Goal: Task Accomplishment & Management: Manage account settings

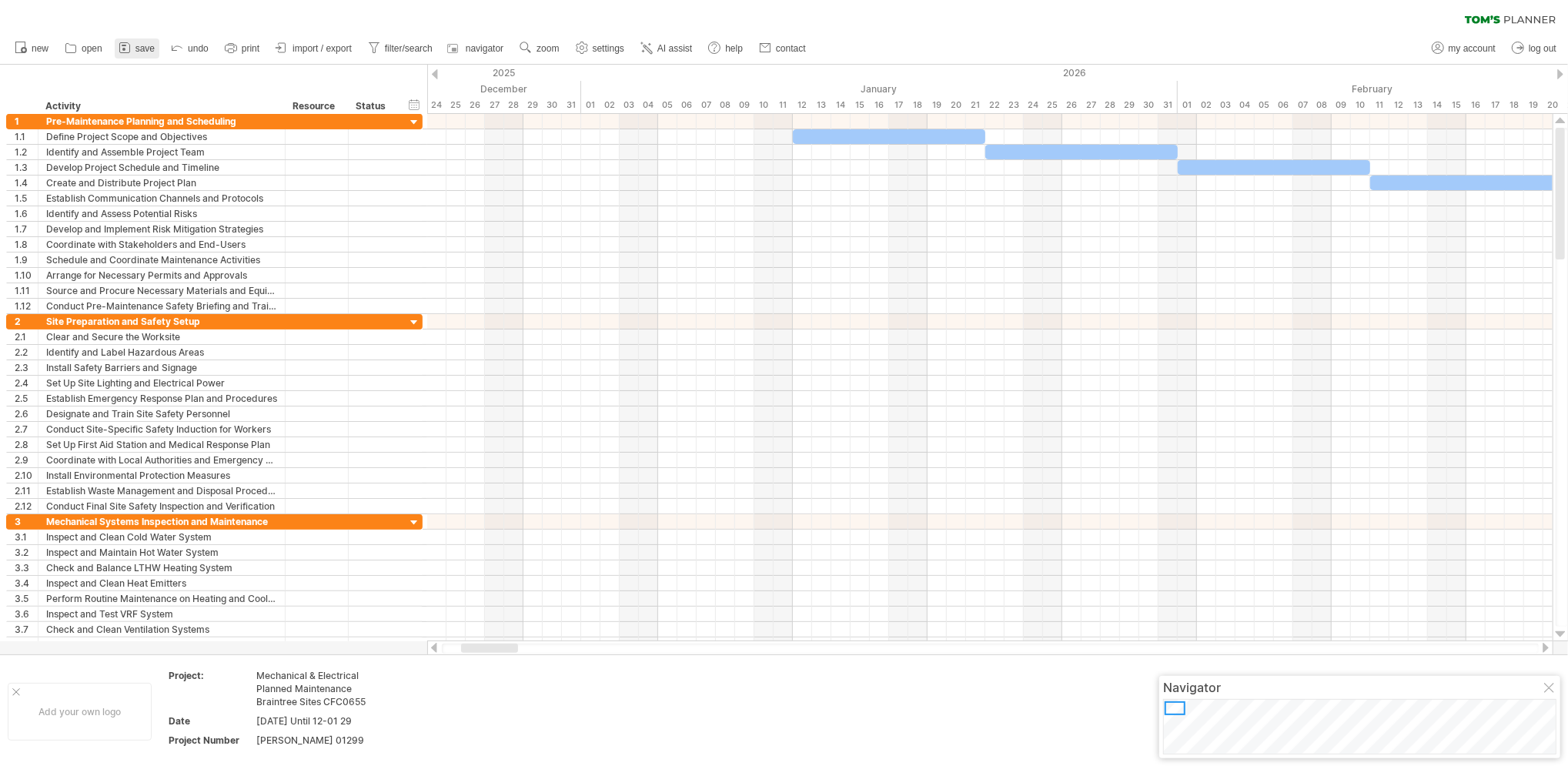
click at [141, 51] on span "save" at bounding box center [145, 48] width 19 height 11
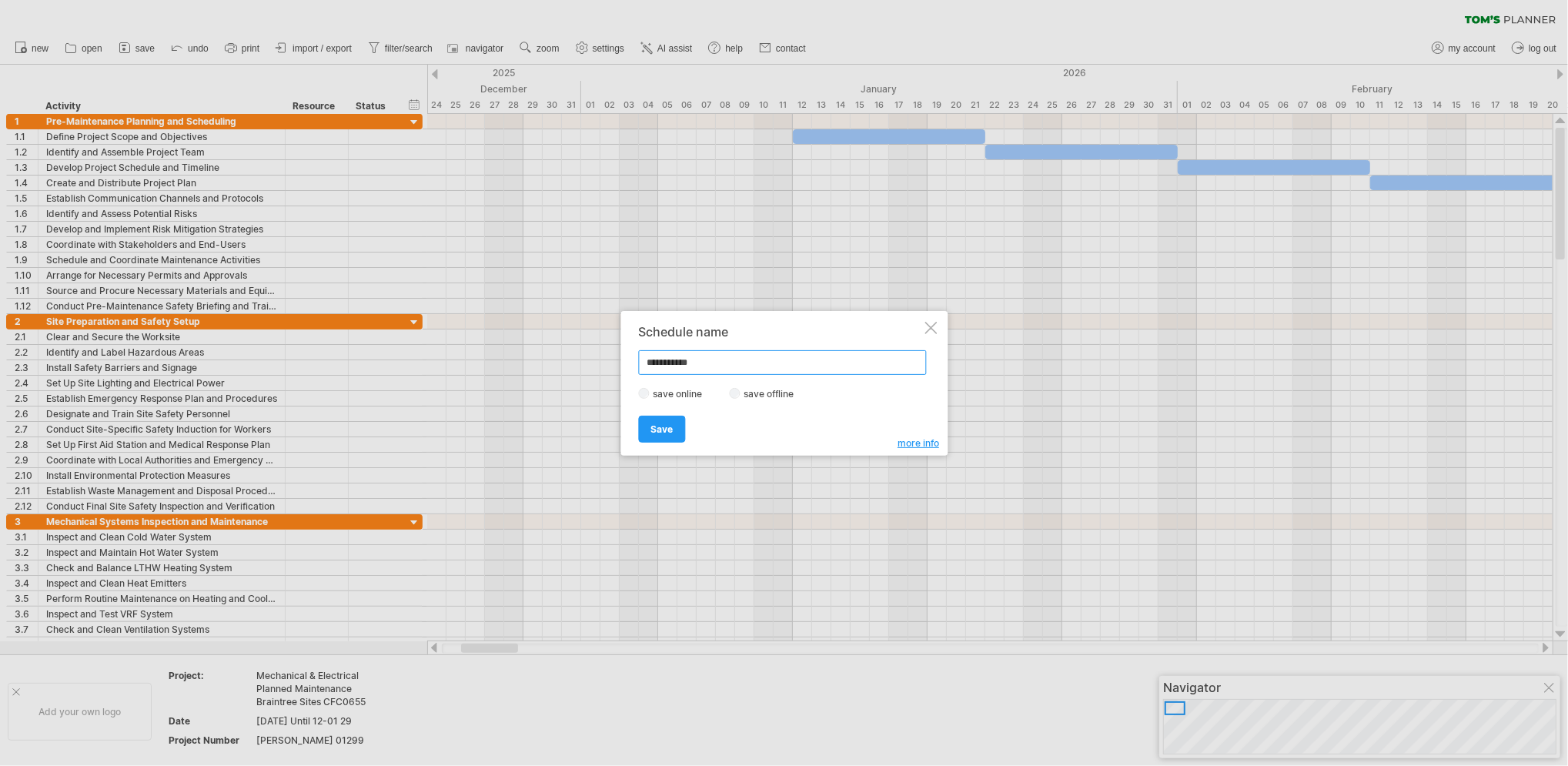
click at [719, 368] on input "**********" at bounding box center [782, 361] width 288 height 24
type input "*"
type input "**********"
click at [655, 432] on span "Save" at bounding box center [661, 429] width 22 height 12
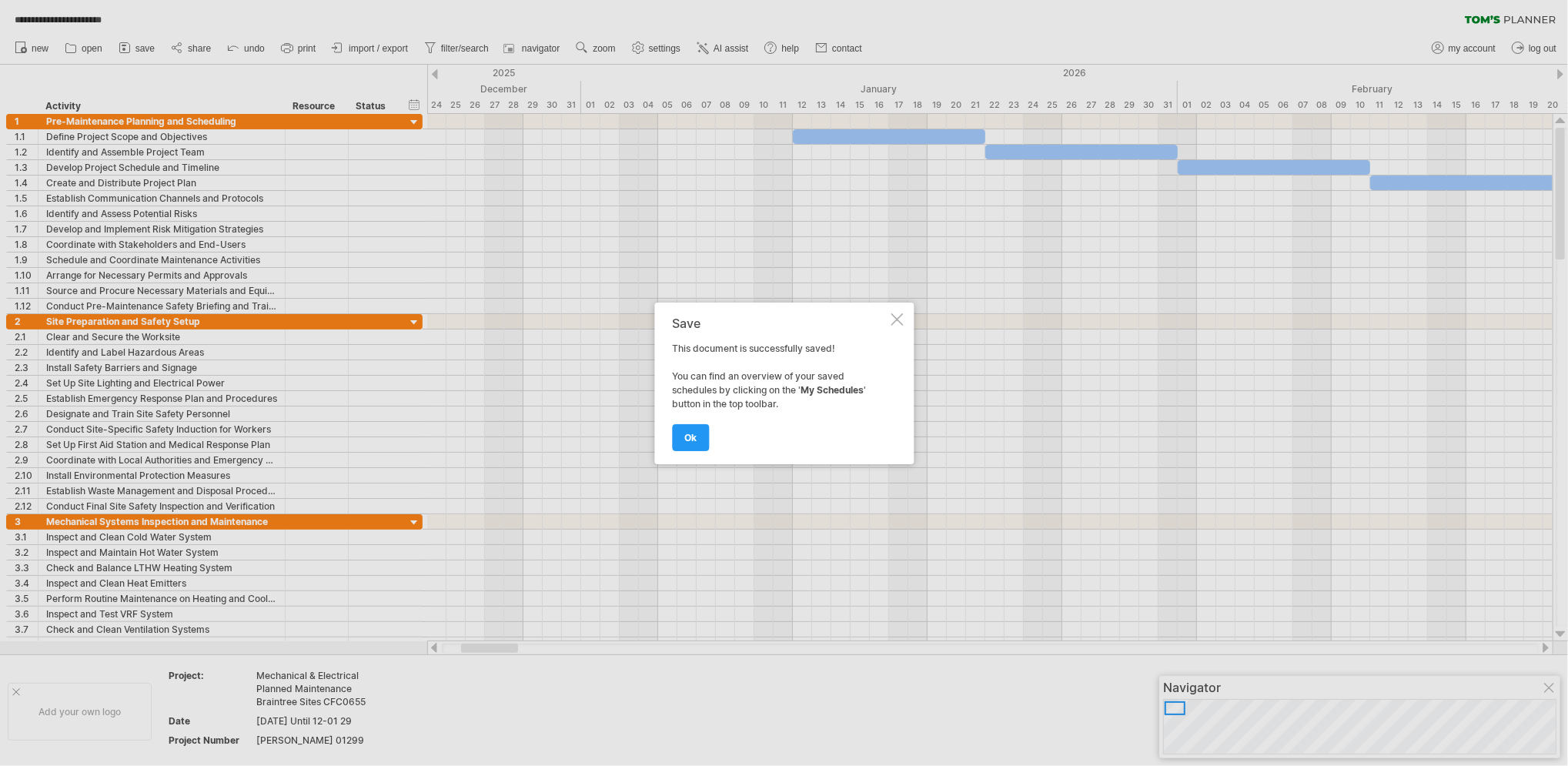
click at [820, 47] on div at bounding box center [784, 383] width 1568 height 766
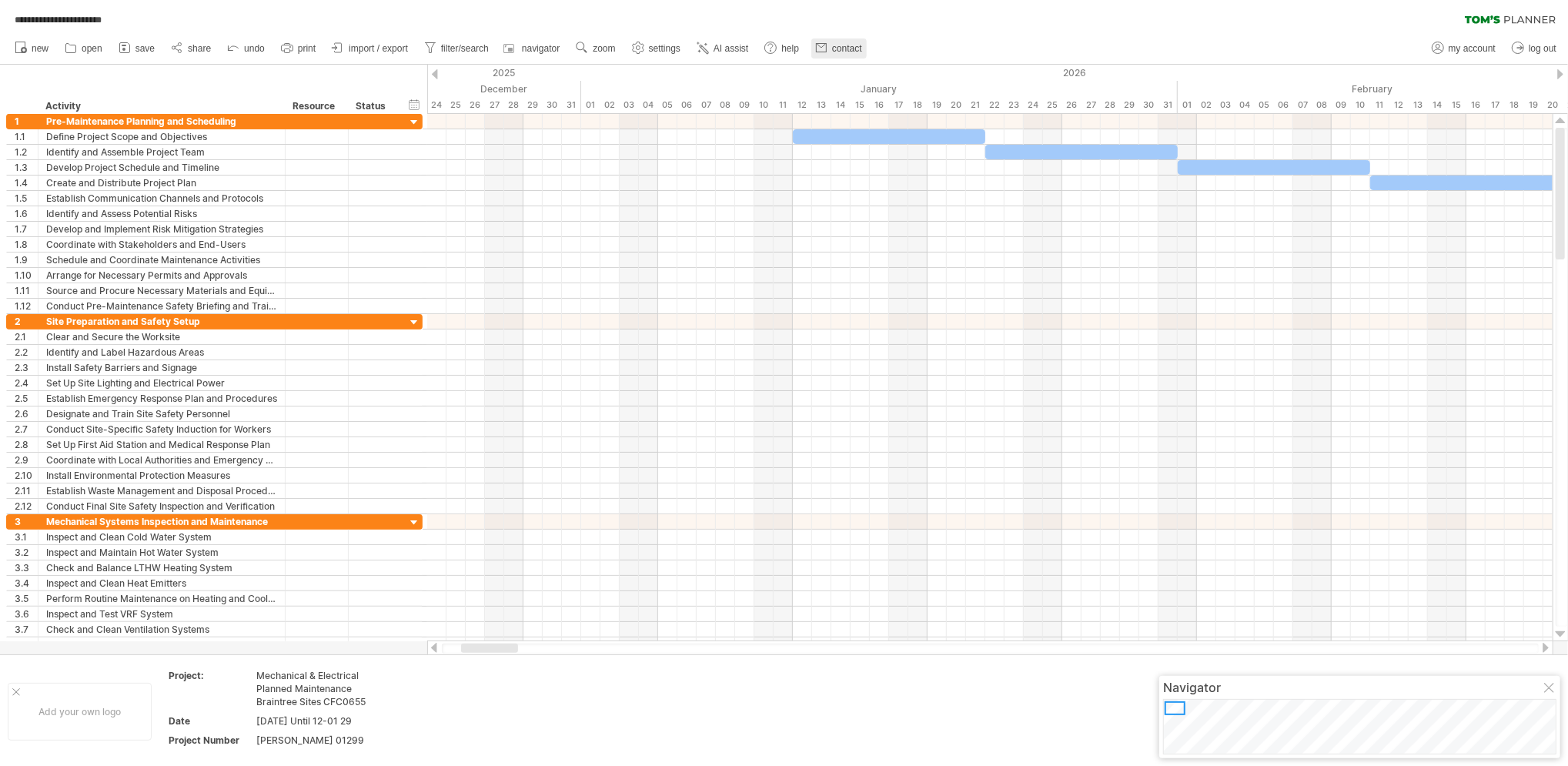
click at [838, 52] on span "contact" at bounding box center [847, 48] width 30 height 11
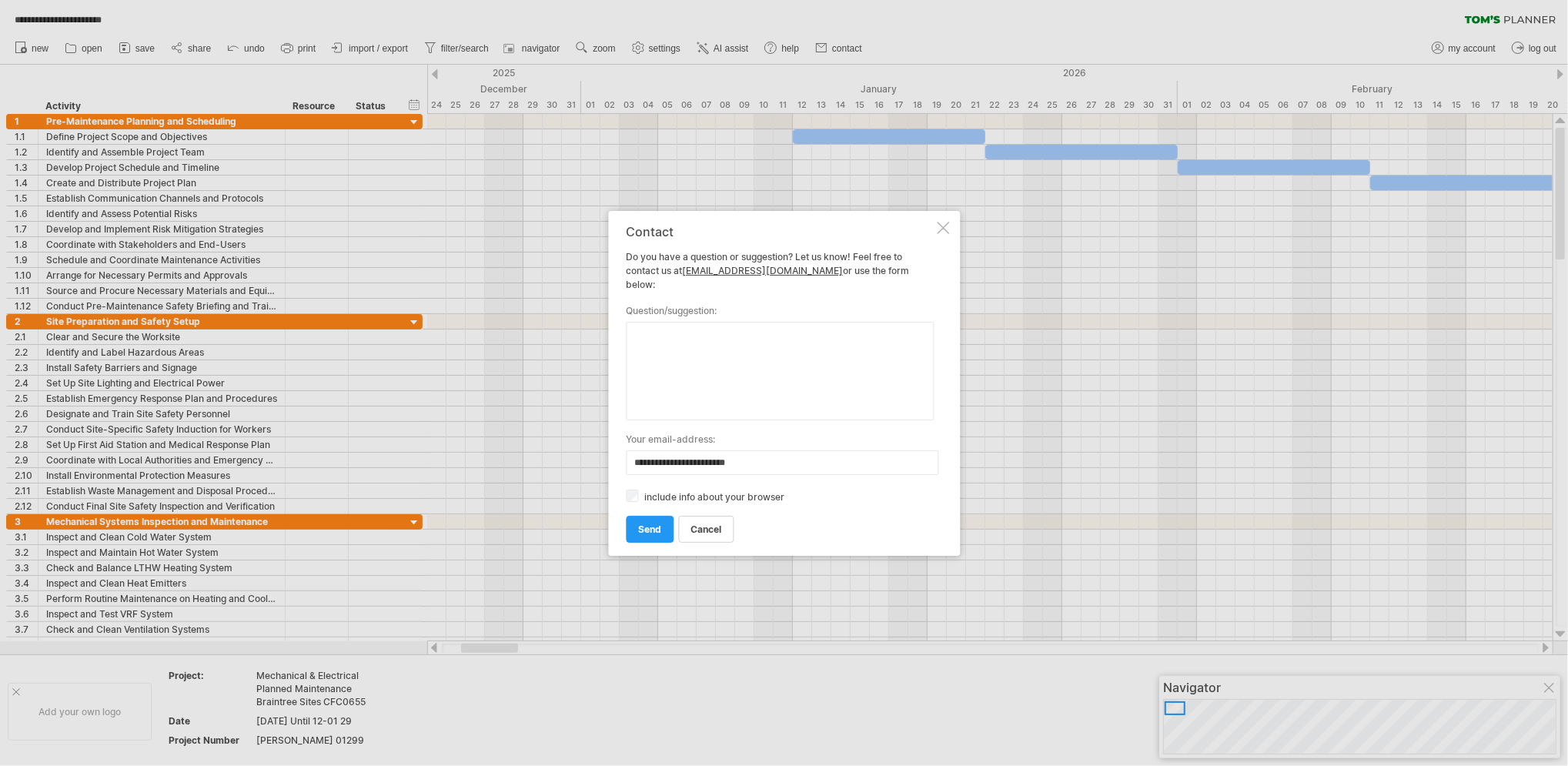
click at [665, 49] on div at bounding box center [784, 383] width 1568 height 766
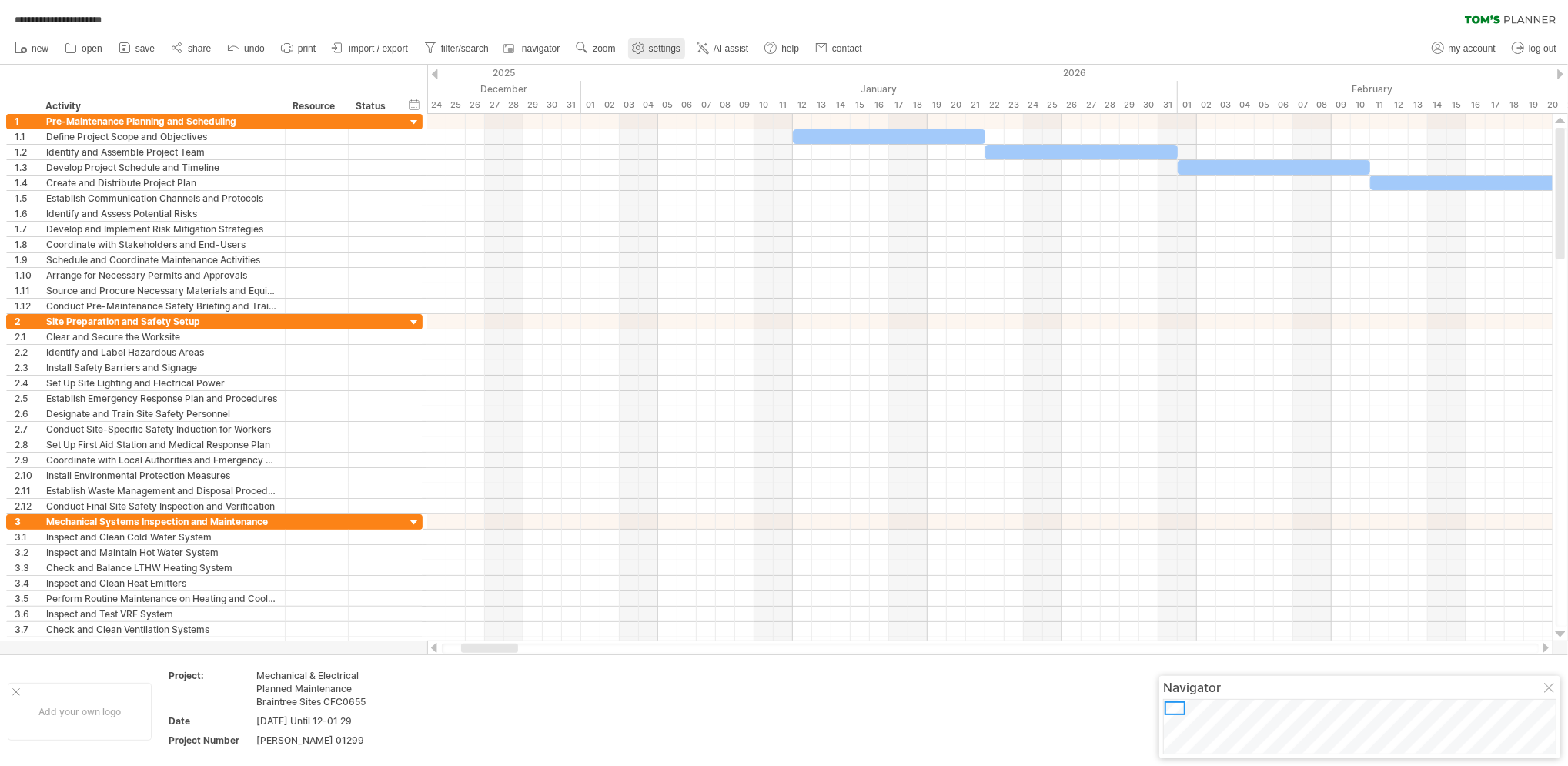
click at [663, 50] on span "settings" at bounding box center [665, 48] width 31 height 11
select select "*"
select select "**"
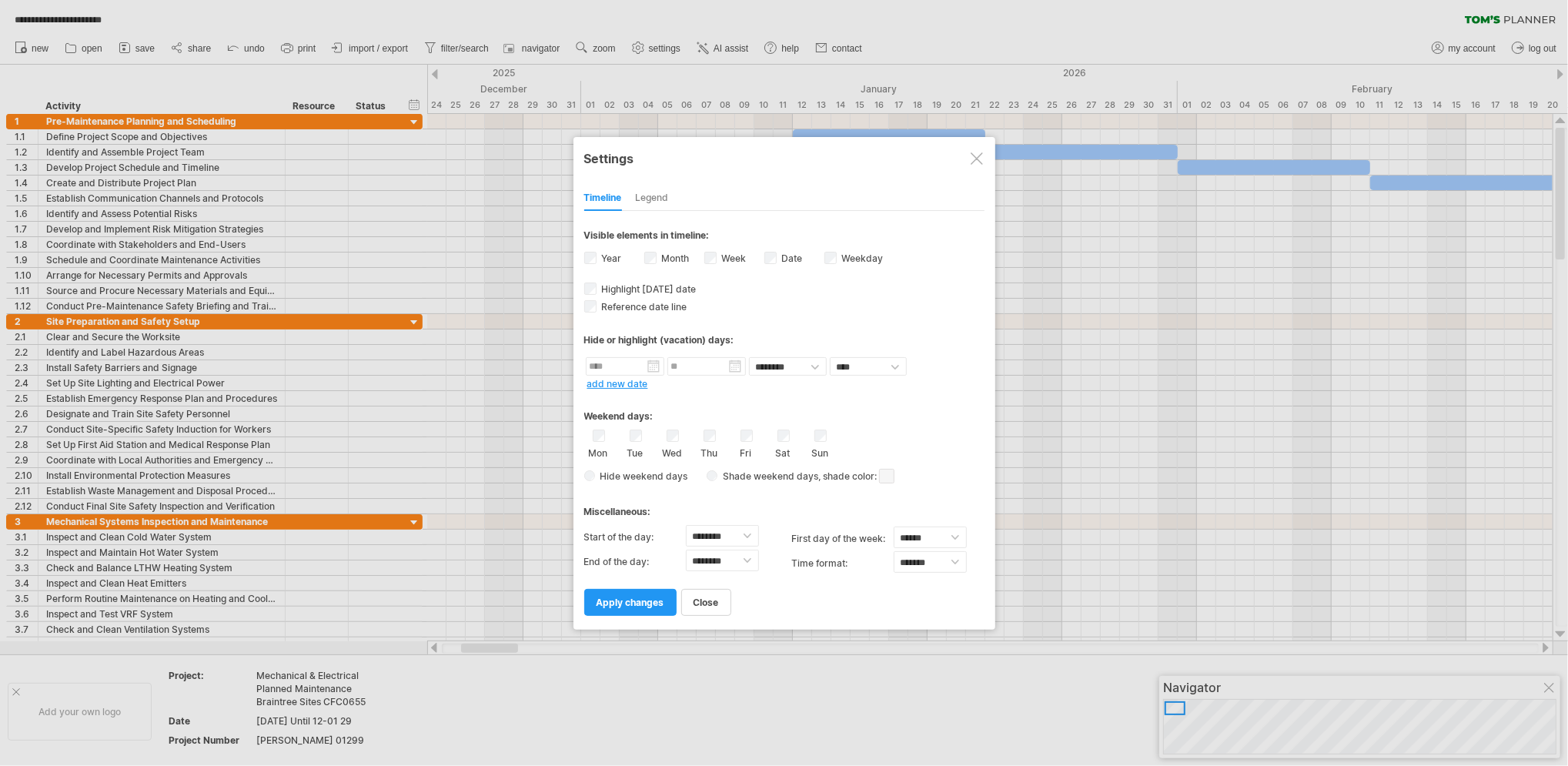
click at [310, 50] on div at bounding box center [784, 383] width 1568 height 766
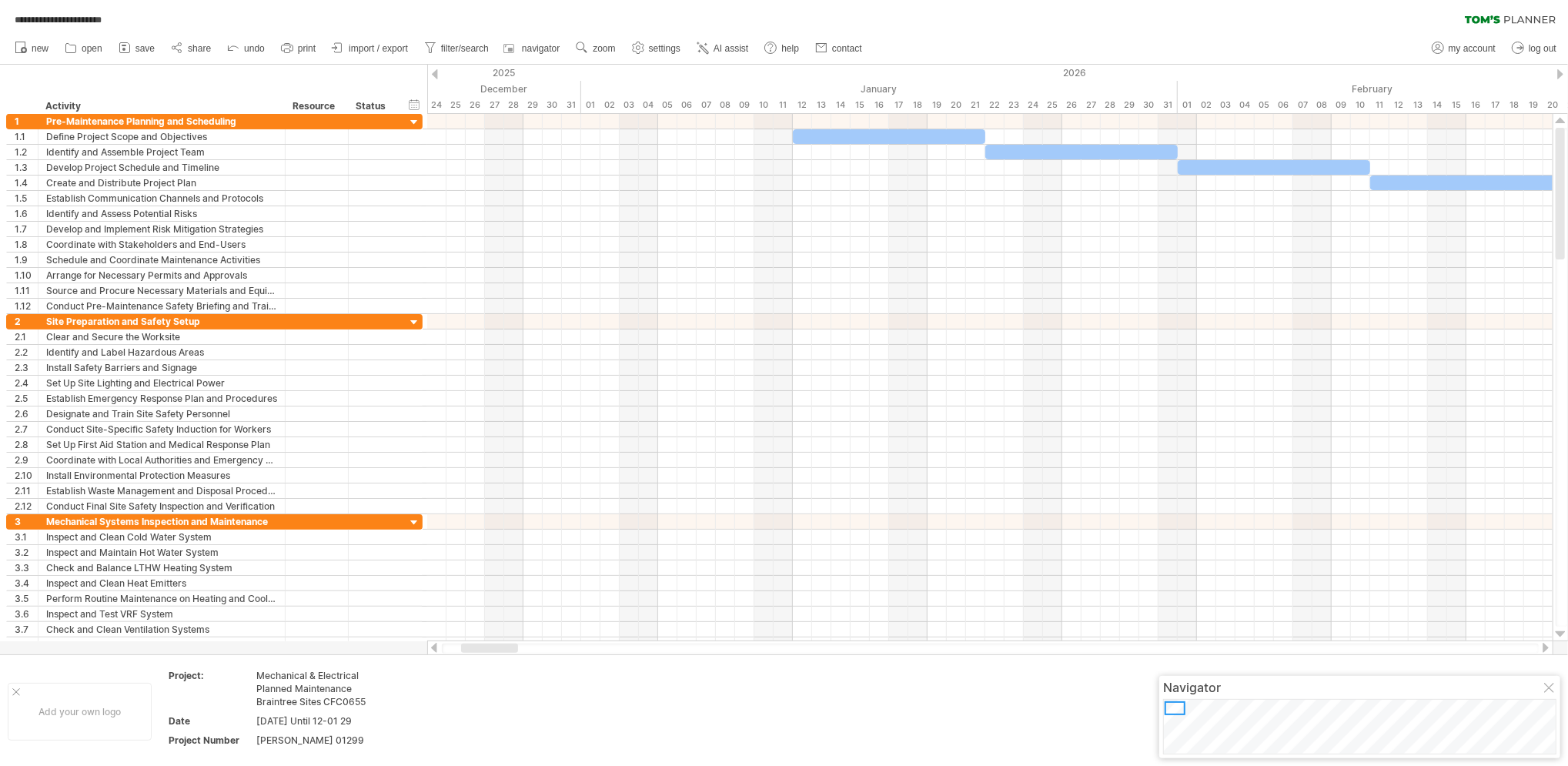
click at [310, 50] on span "print" at bounding box center [307, 48] width 18 height 11
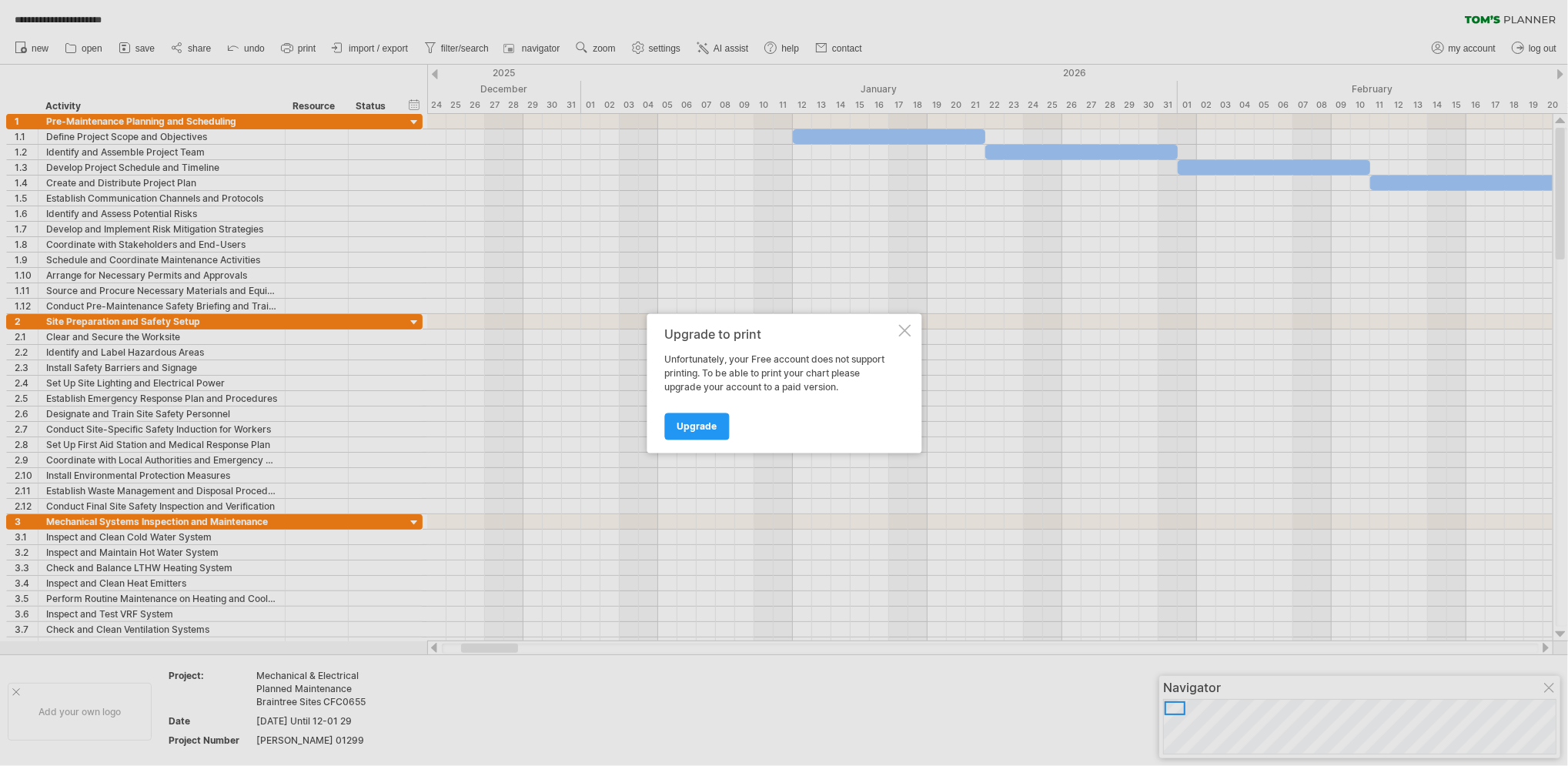
click at [148, 47] on div at bounding box center [784, 383] width 1568 height 766
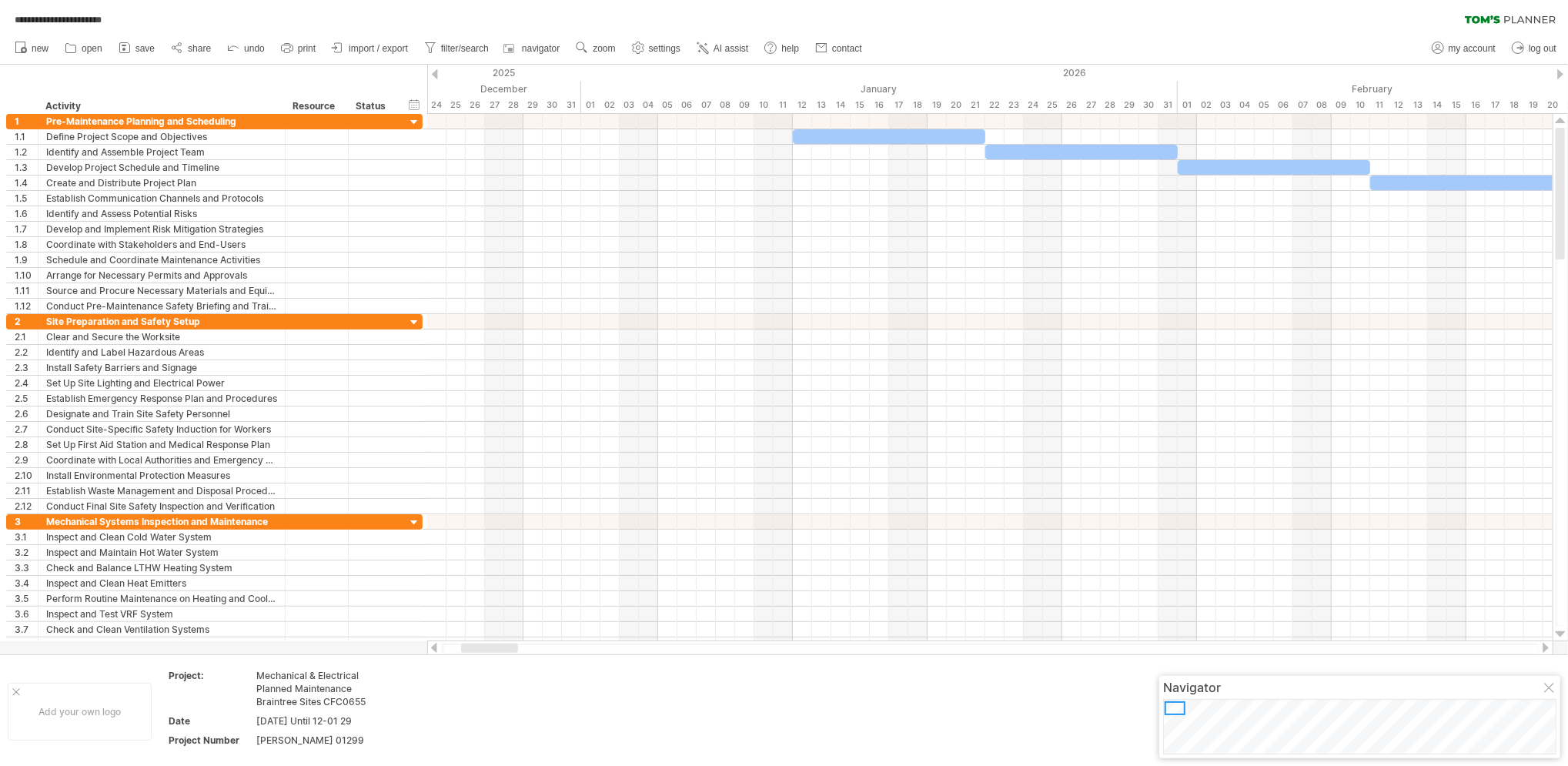
click at [148, 47] on span "save" at bounding box center [145, 48] width 19 height 11
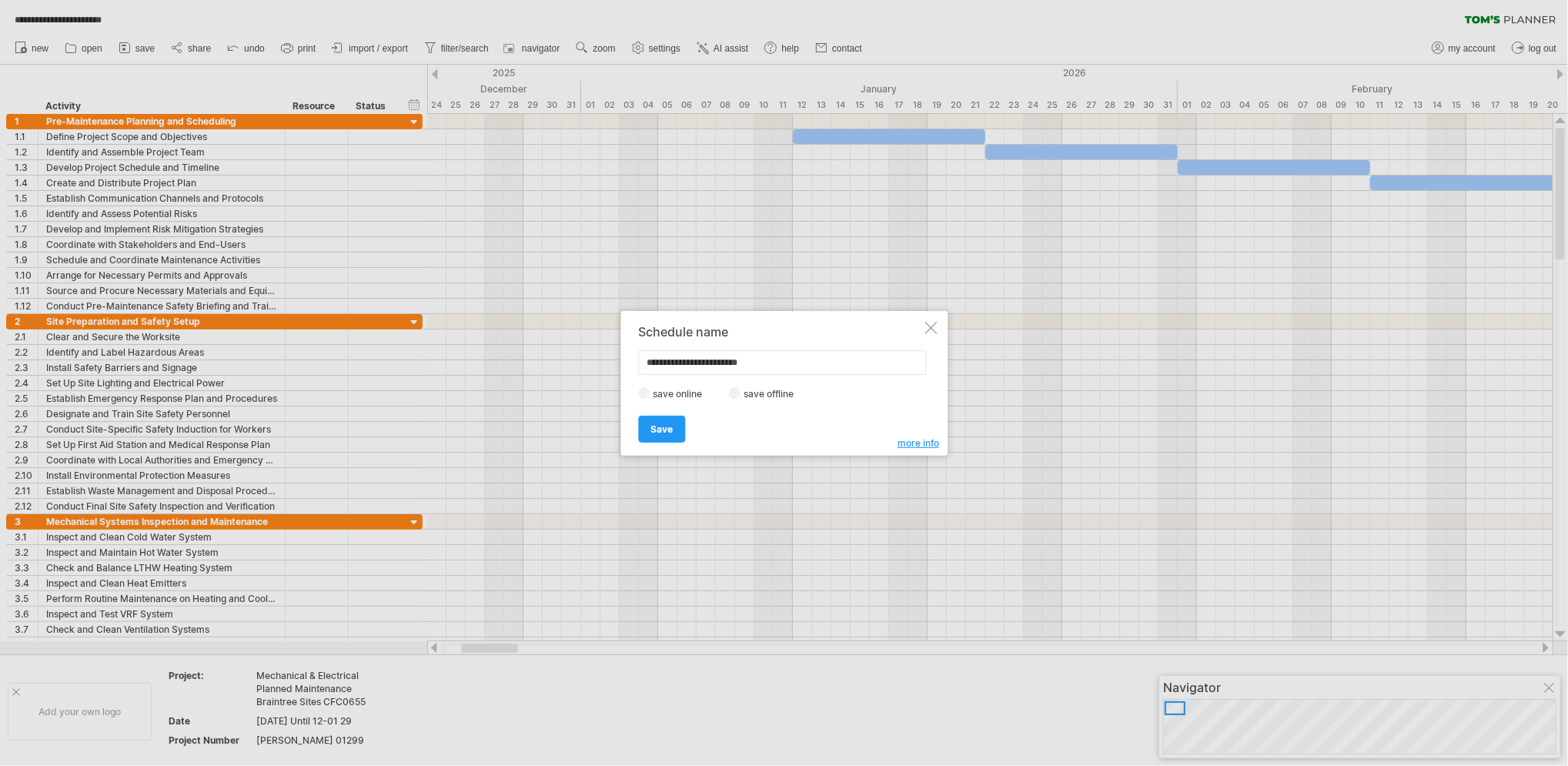
click at [927, 329] on div at bounding box center [930, 327] width 13 height 13
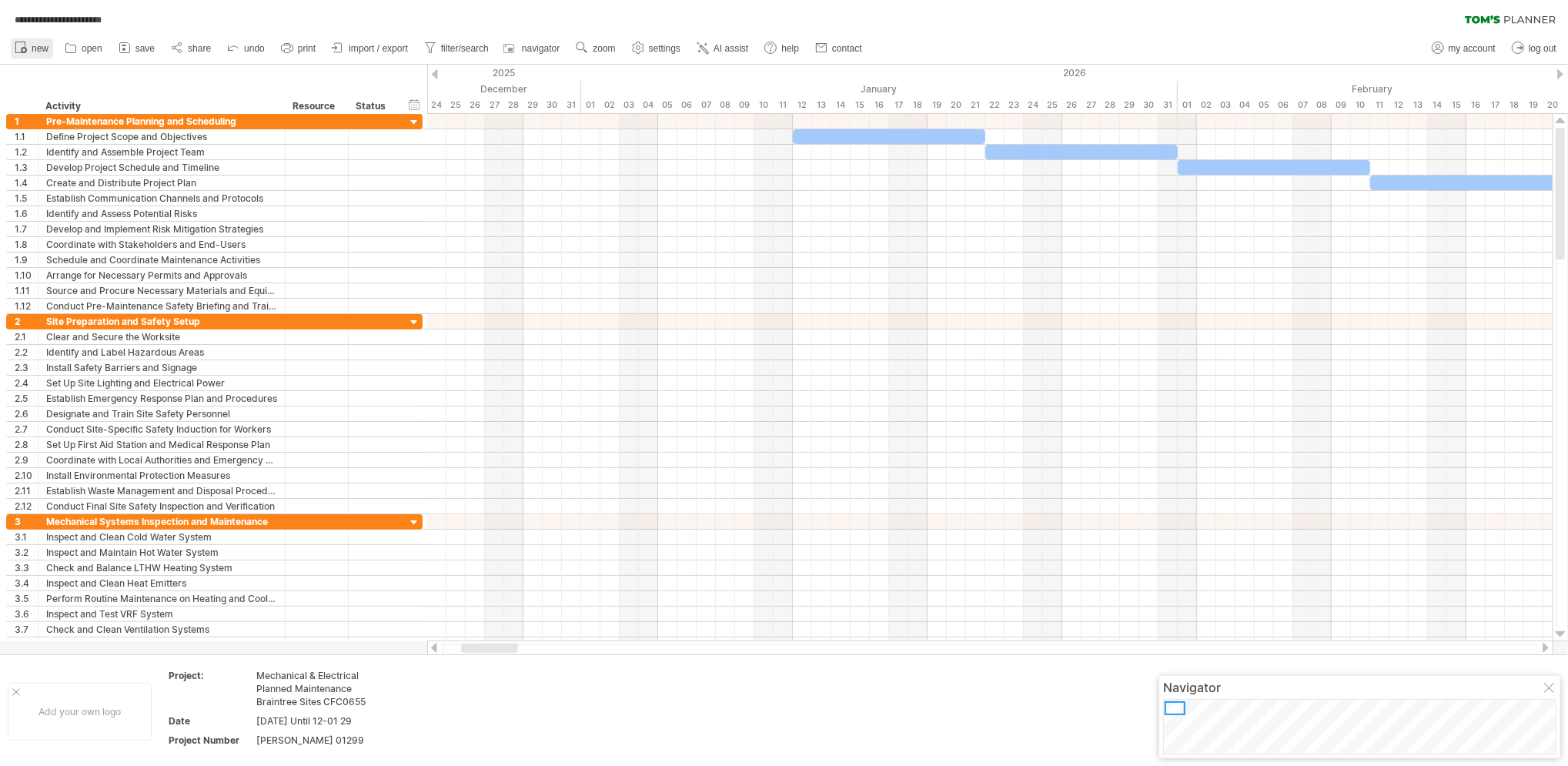
click at [40, 53] on span "new" at bounding box center [39, 48] width 17 height 11
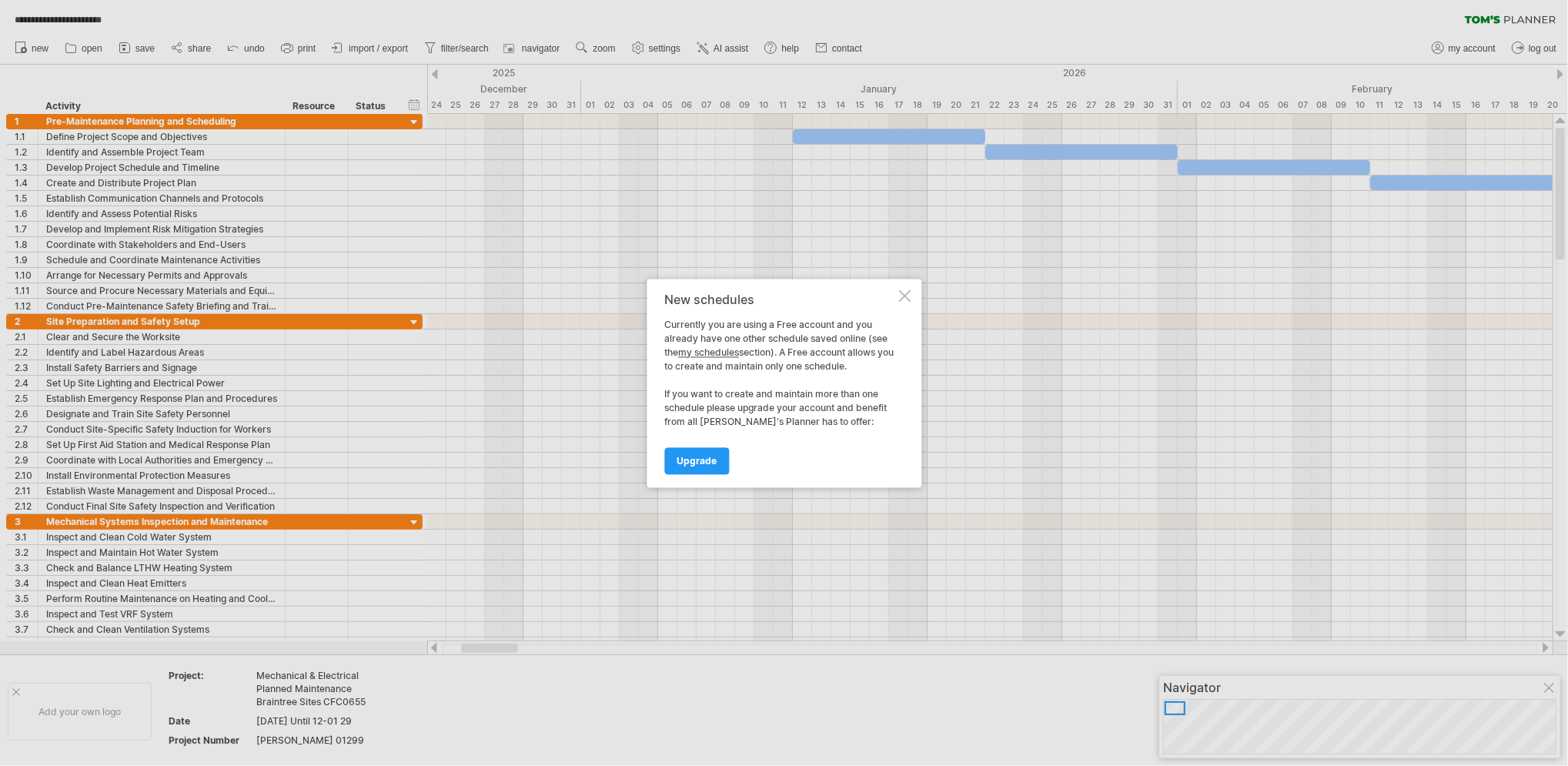
click at [907, 292] on div at bounding box center [904, 295] width 13 height 13
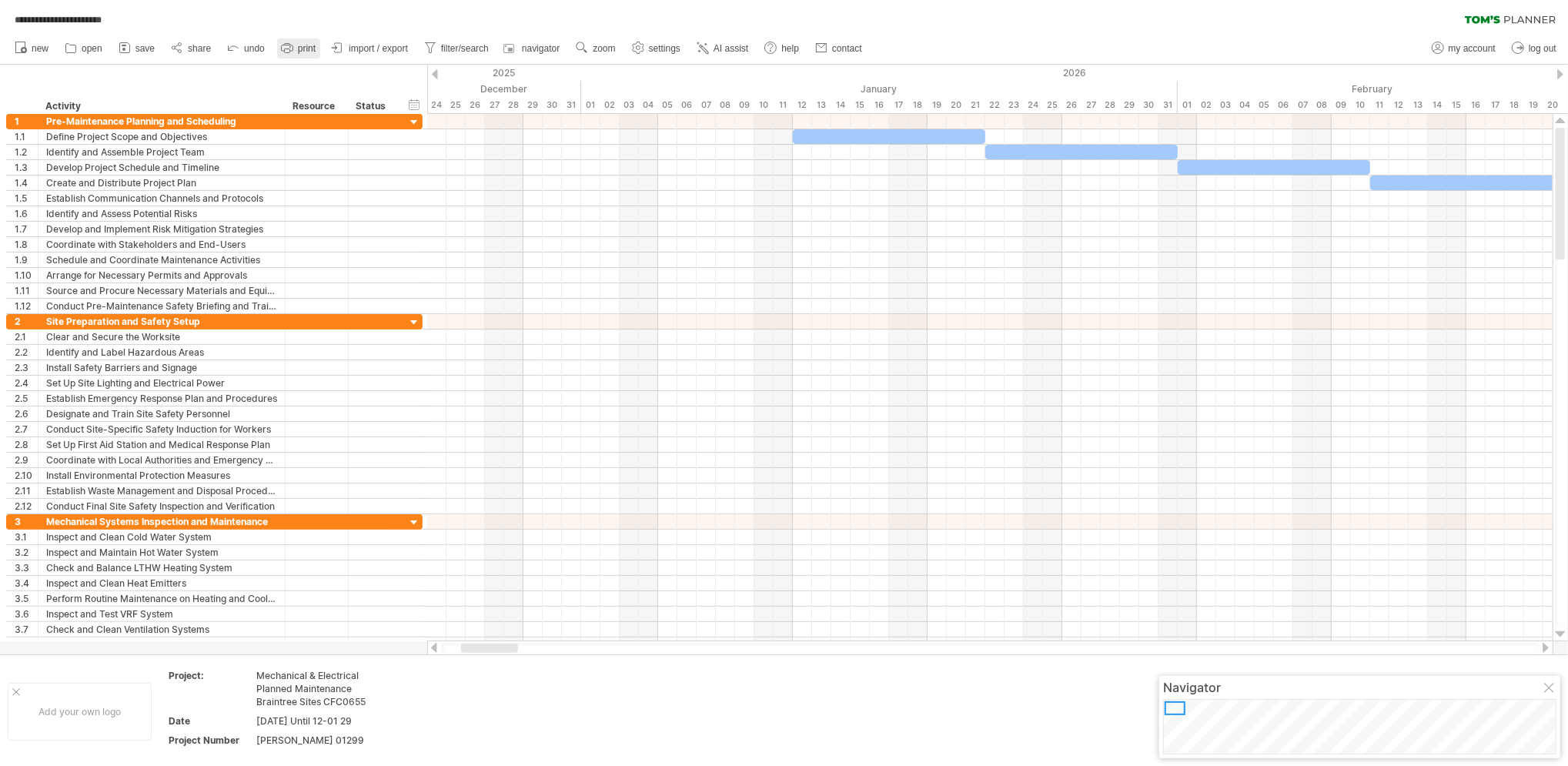
click at [289, 50] on rect at bounding box center [287, 52] width 6 height 4
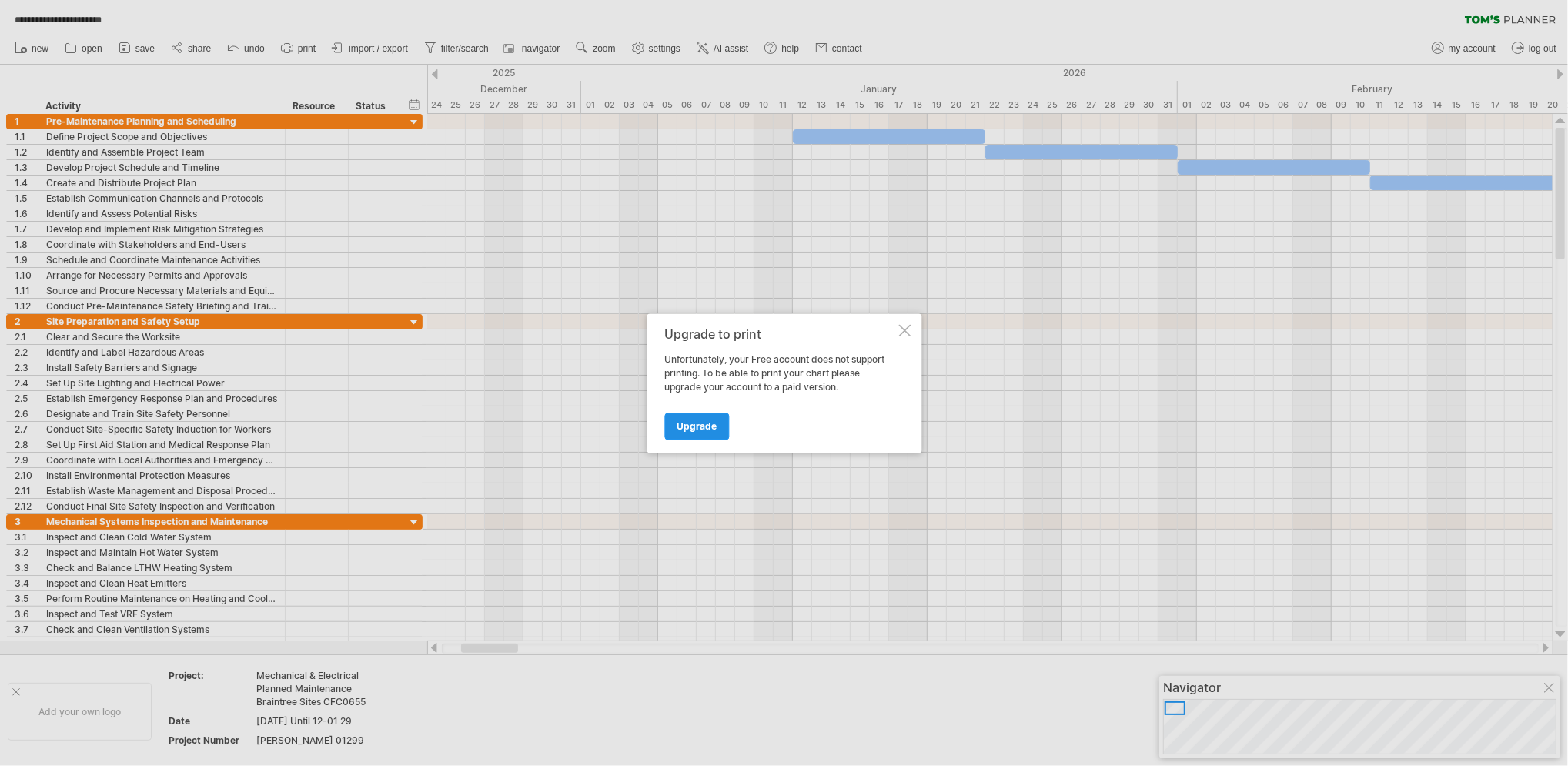
click at [688, 428] on span "Upgrade" at bounding box center [696, 426] width 40 height 12
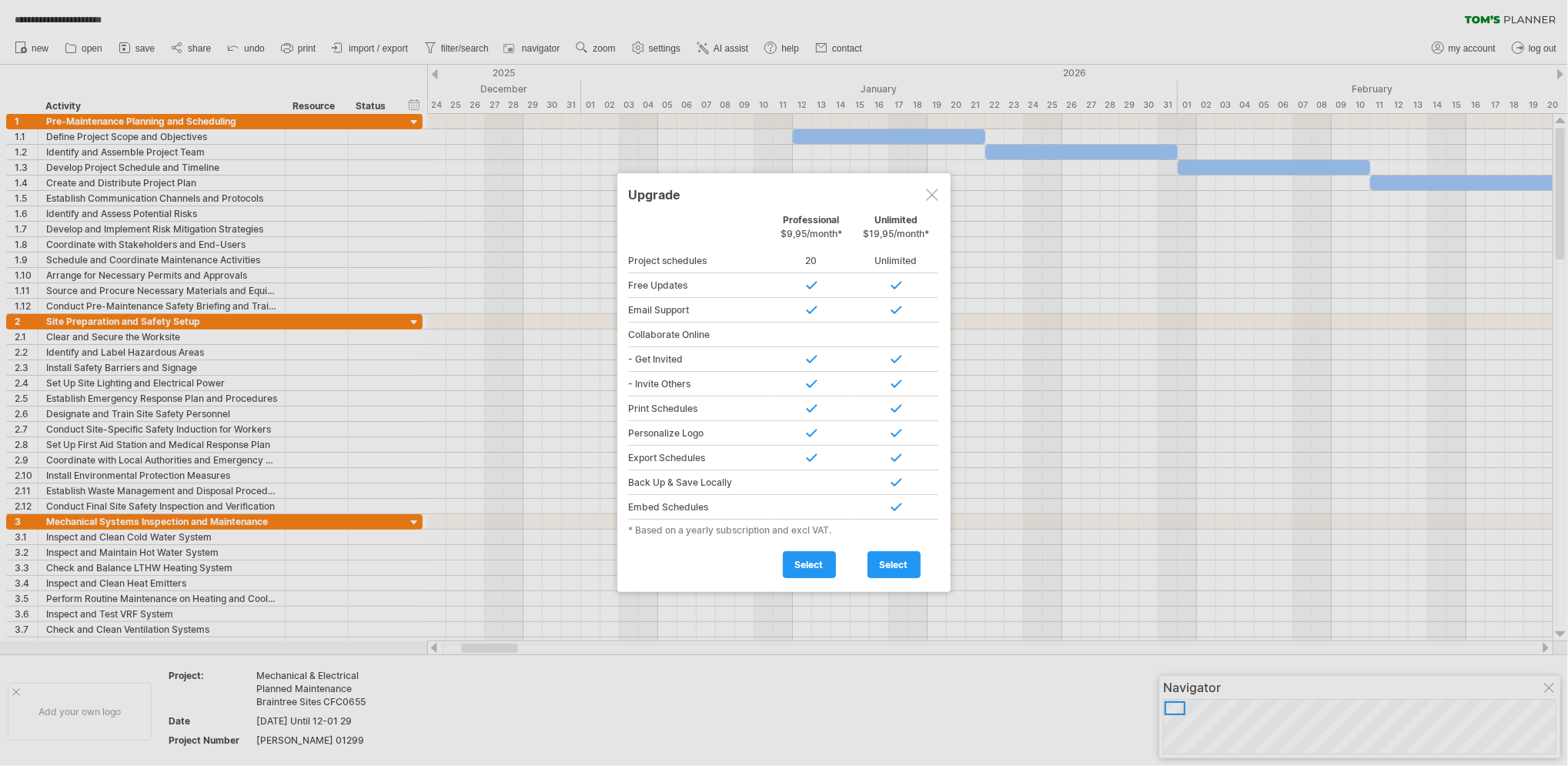
click at [828, 483] on div at bounding box center [811, 482] width 85 height 24
click at [818, 478] on div at bounding box center [811, 482] width 85 height 24
click at [905, 565] on span "select" at bounding box center [893, 565] width 28 height 12
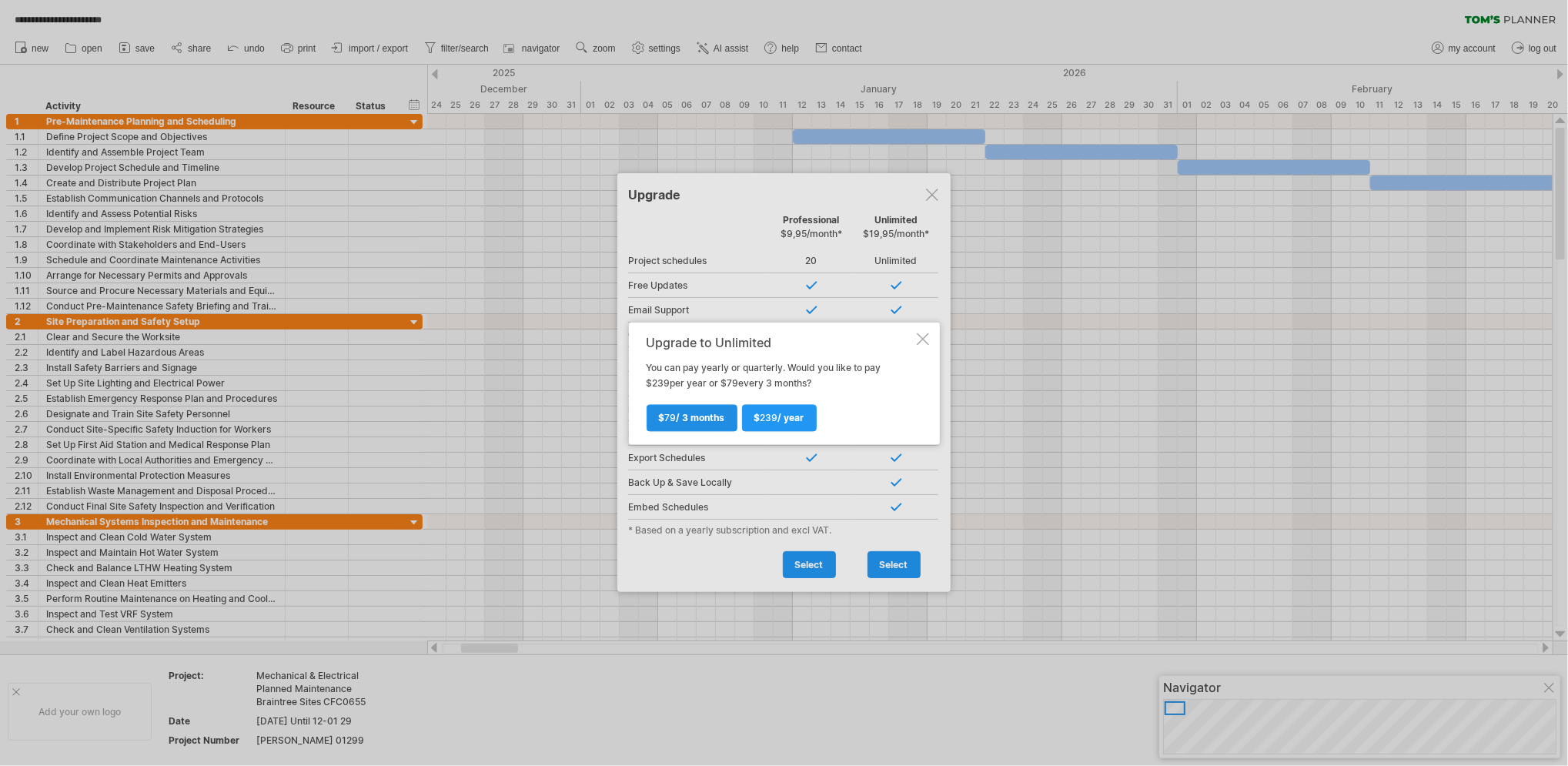
click at [722, 416] on span "$ 79 / 3 months" at bounding box center [692, 418] width 66 height 12
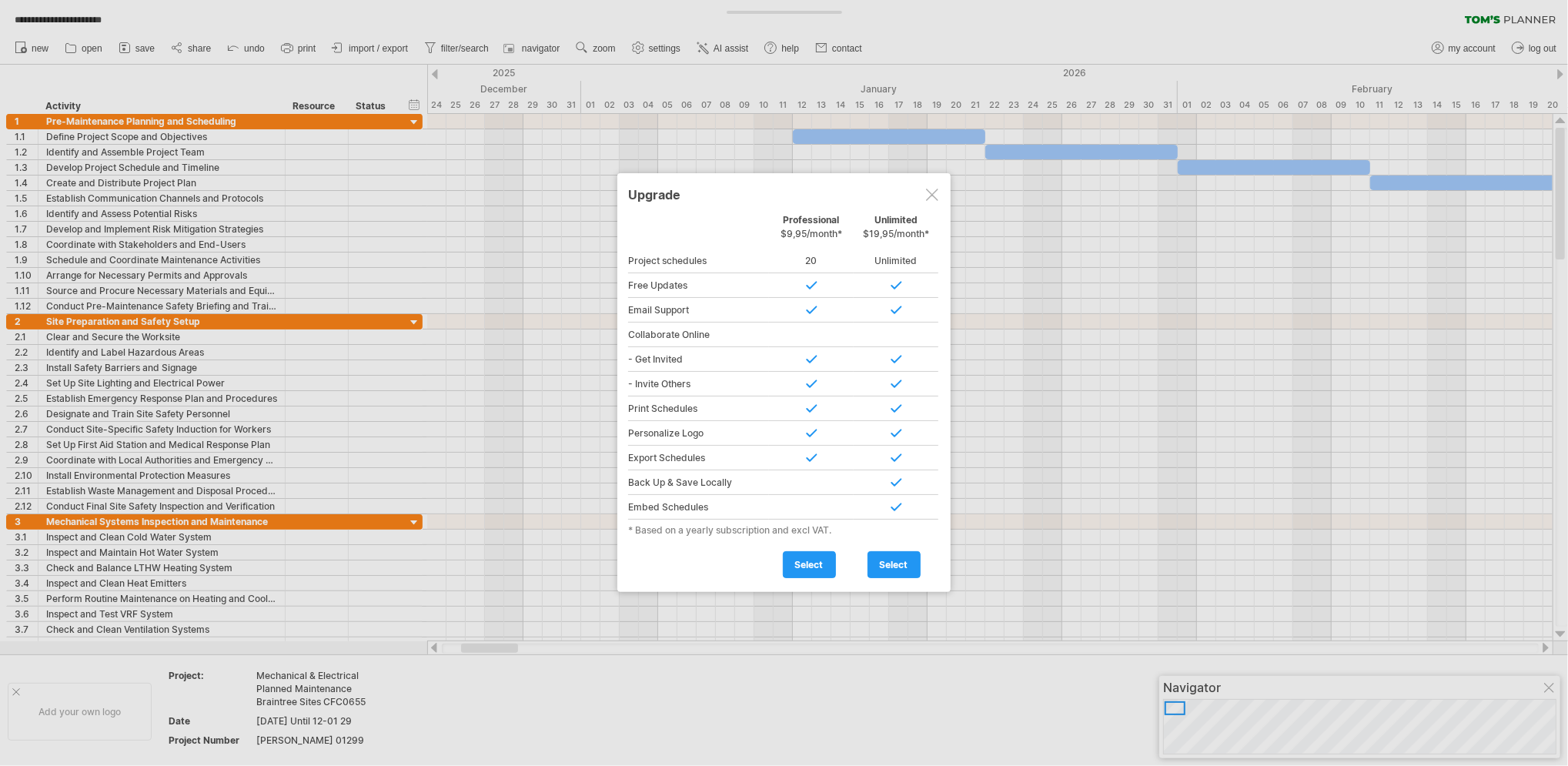
type input "**********"
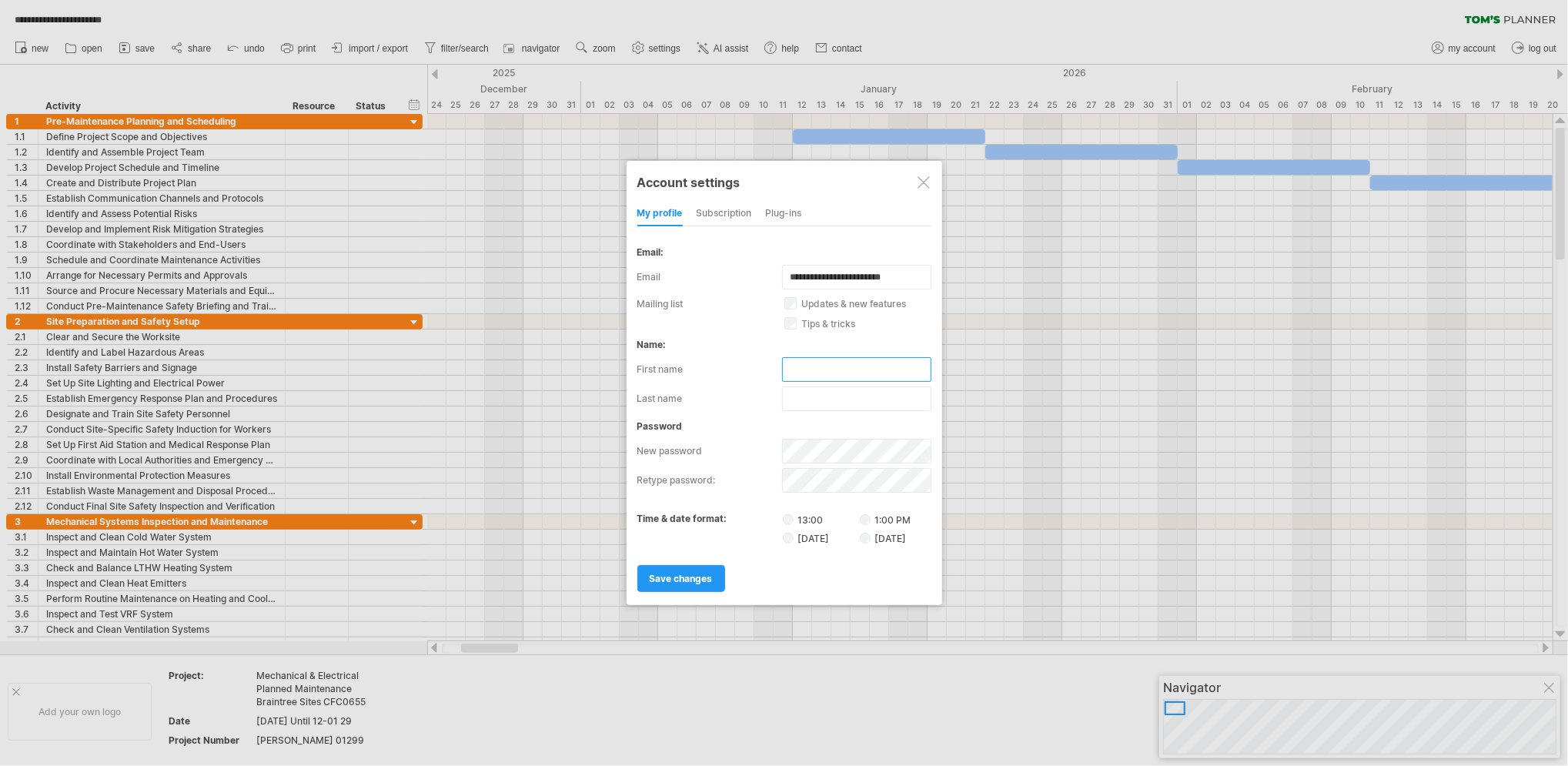
click at [825, 372] on input "text" at bounding box center [856, 369] width 149 height 24
type input "****"
click at [805, 403] on input "text" at bounding box center [856, 398] width 149 height 24
type input "*****"
click at [708, 575] on span "save changes" at bounding box center [680, 578] width 63 height 12
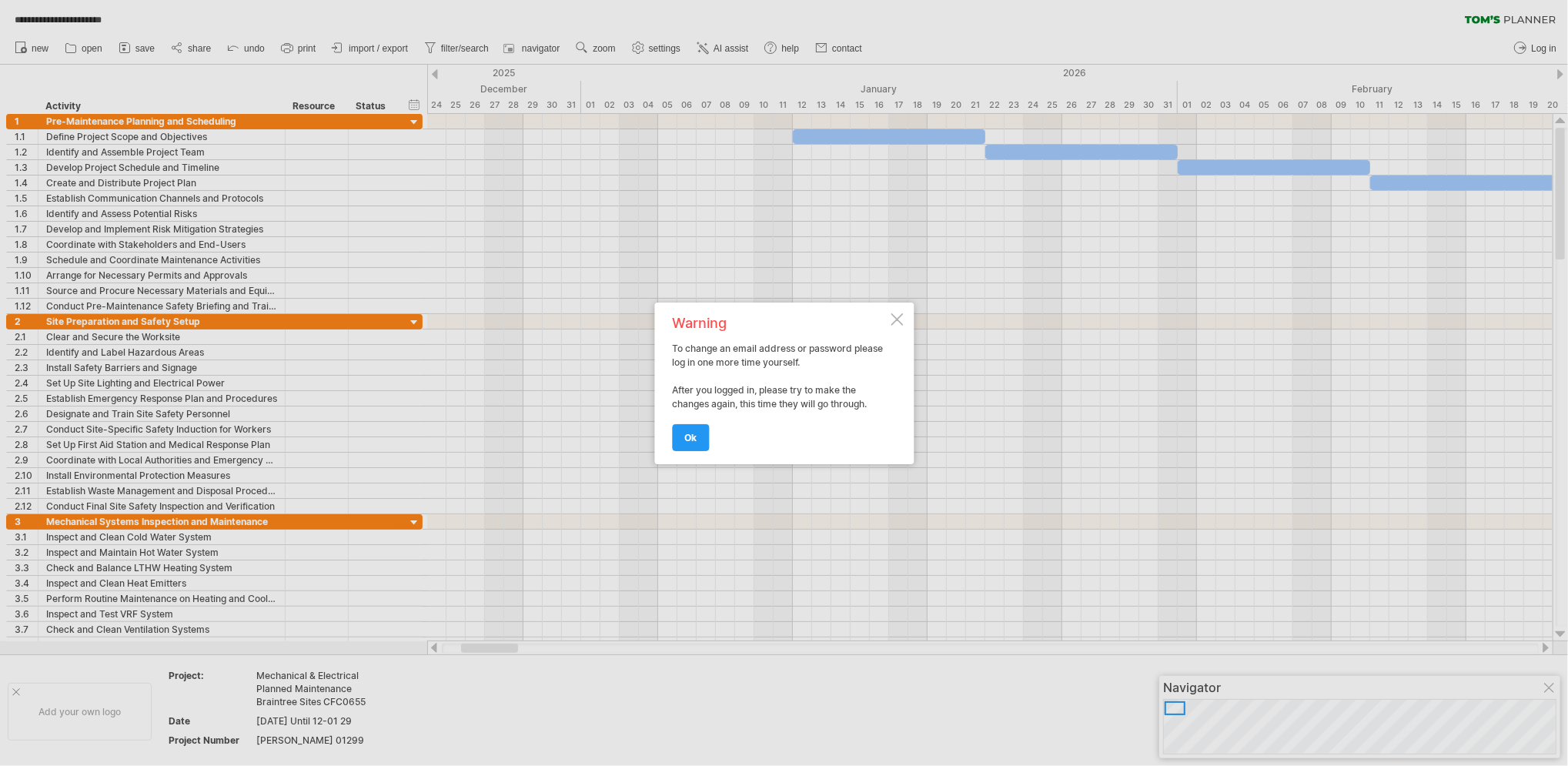
click at [695, 439] on span "ok" at bounding box center [690, 438] width 13 height 12
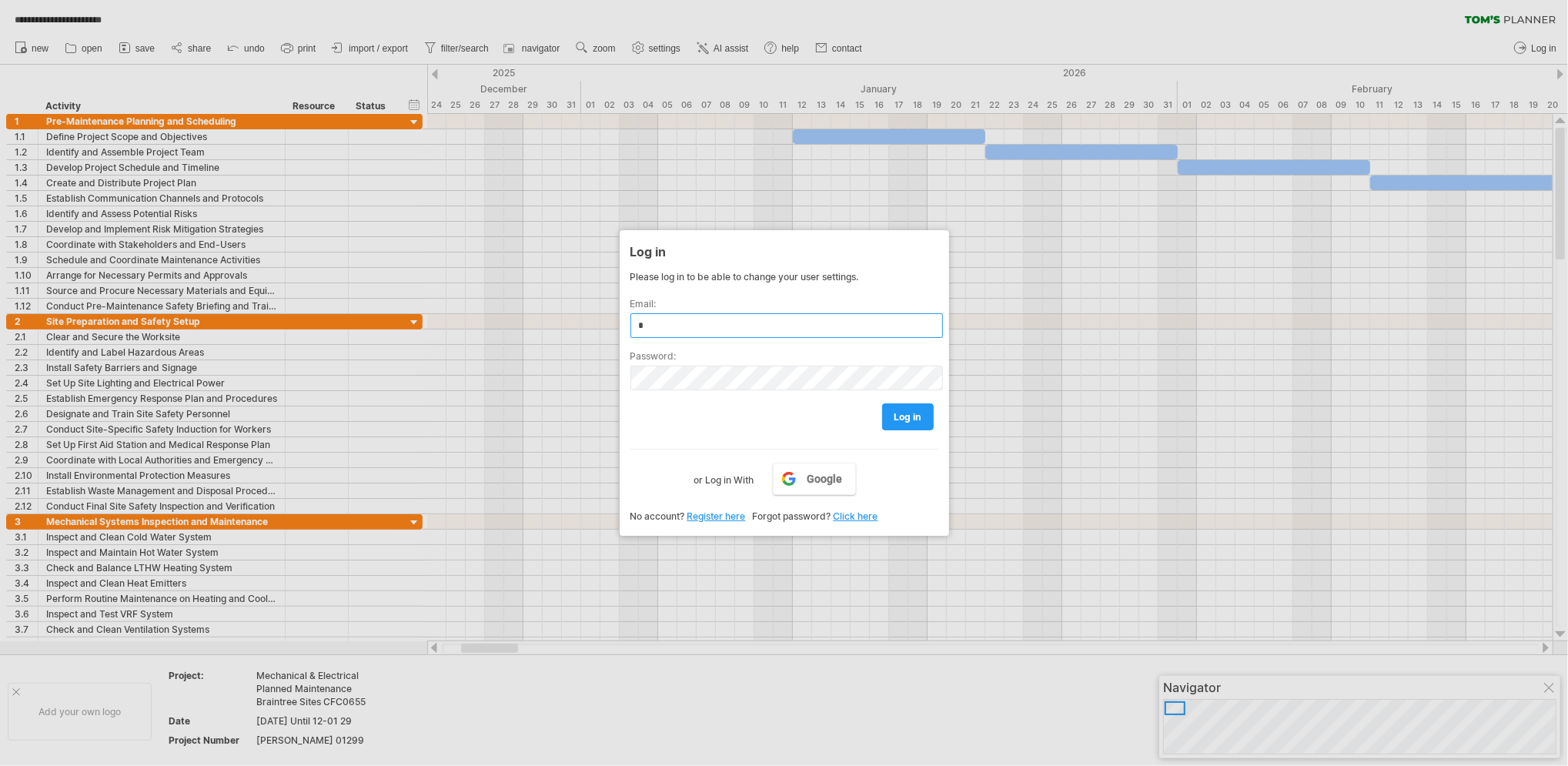
type input "**********"
click at [898, 419] on span "log in" at bounding box center [908, 417] width 27 height 12
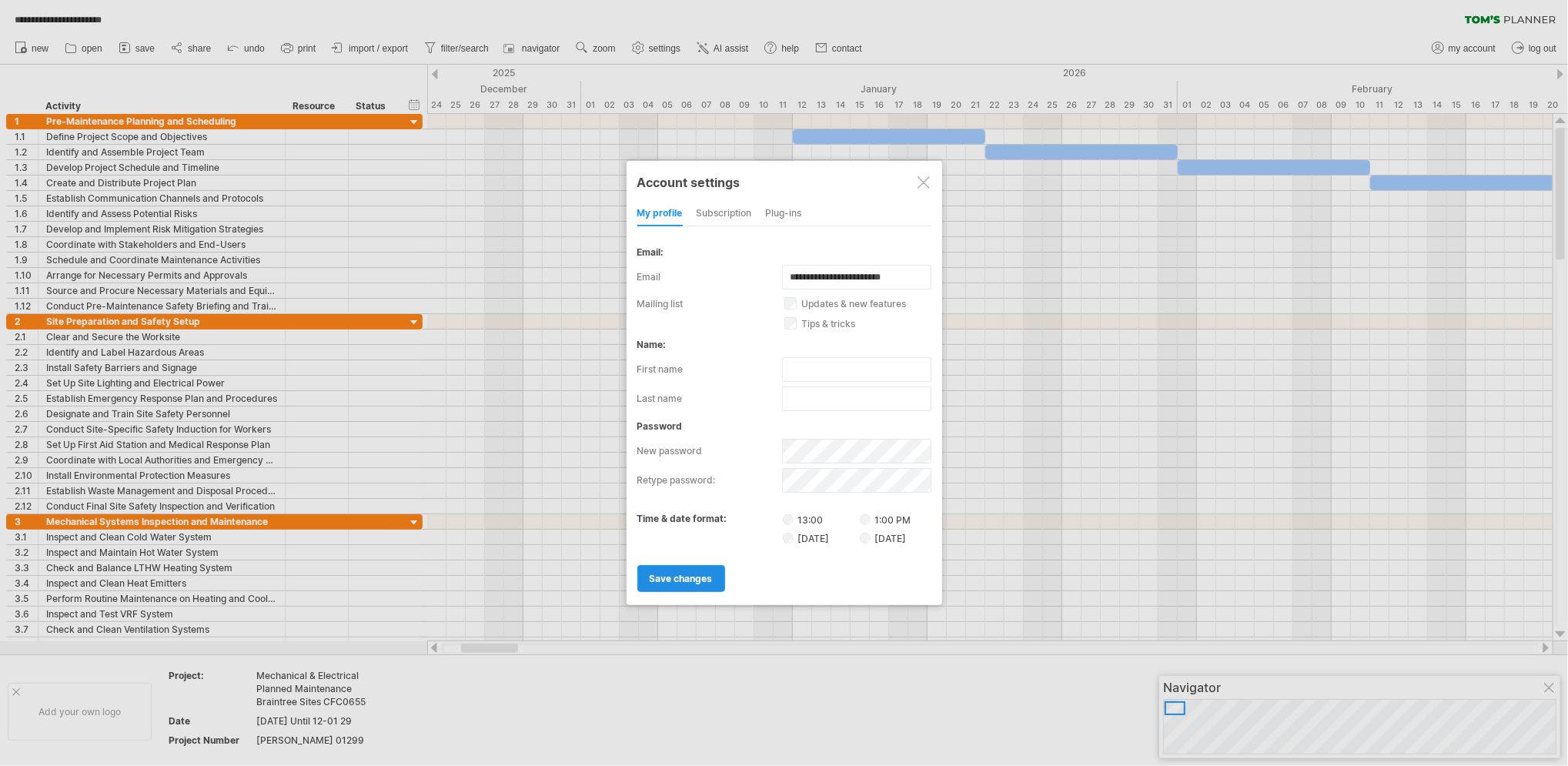
click at [681, 581] on span "save changes" at bounding box center [680, 578] width 63 height 12
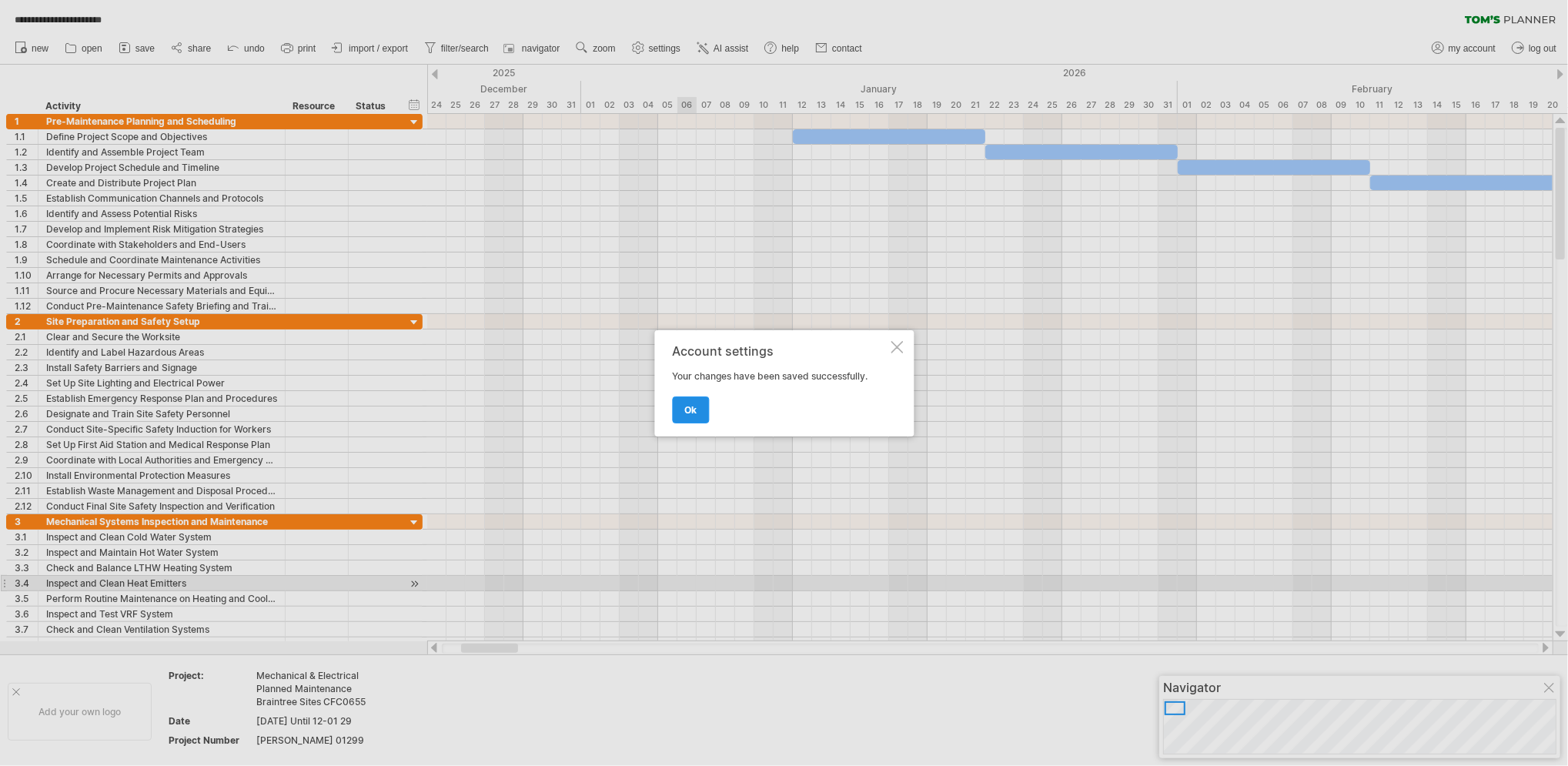
click at [689, 406] on span "ok" at bounding box center [690, 410] width 13 height 12
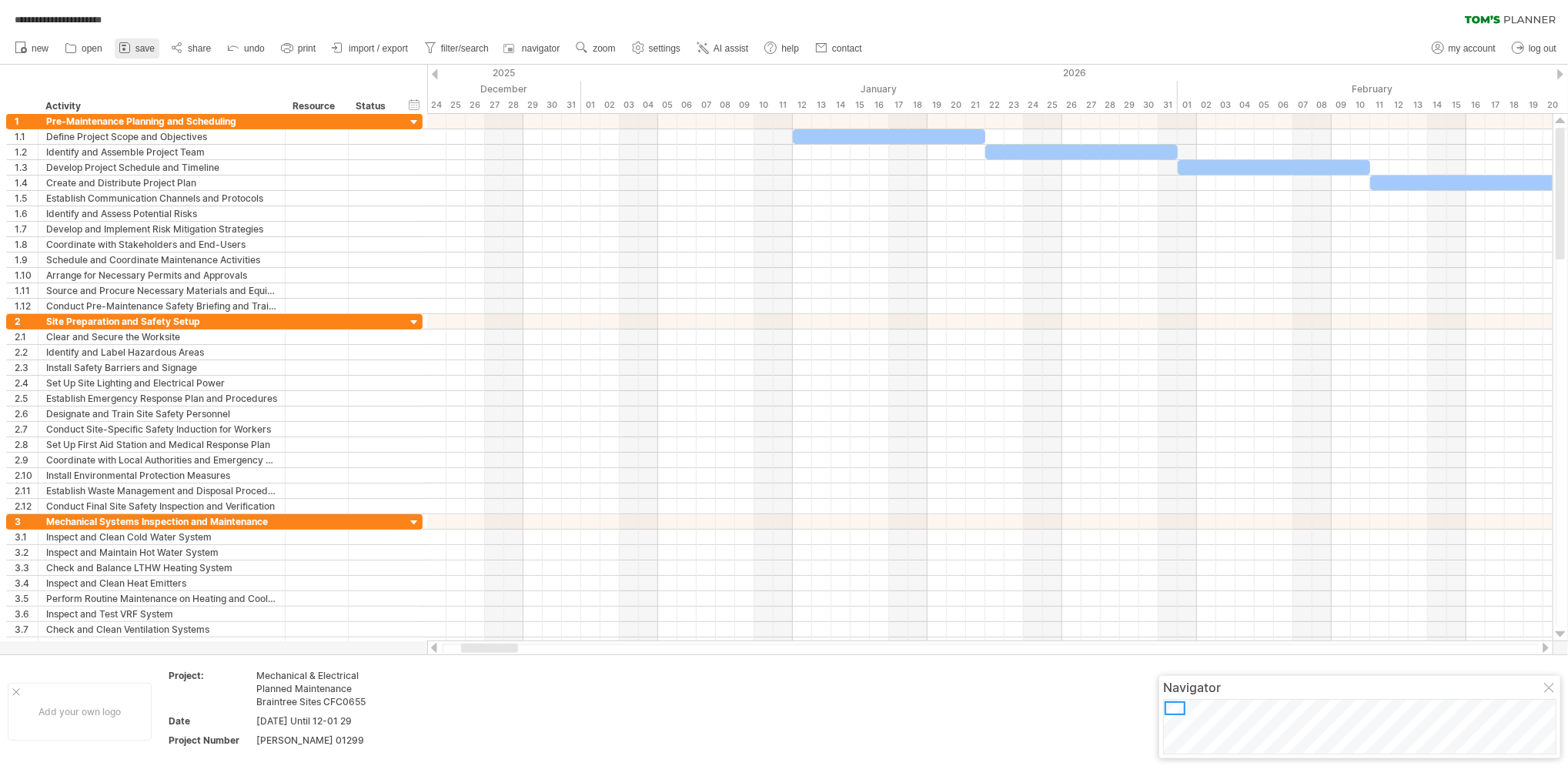
click at [149, 53] on span "save" at bounding box center [145, 48] width 19 height 11
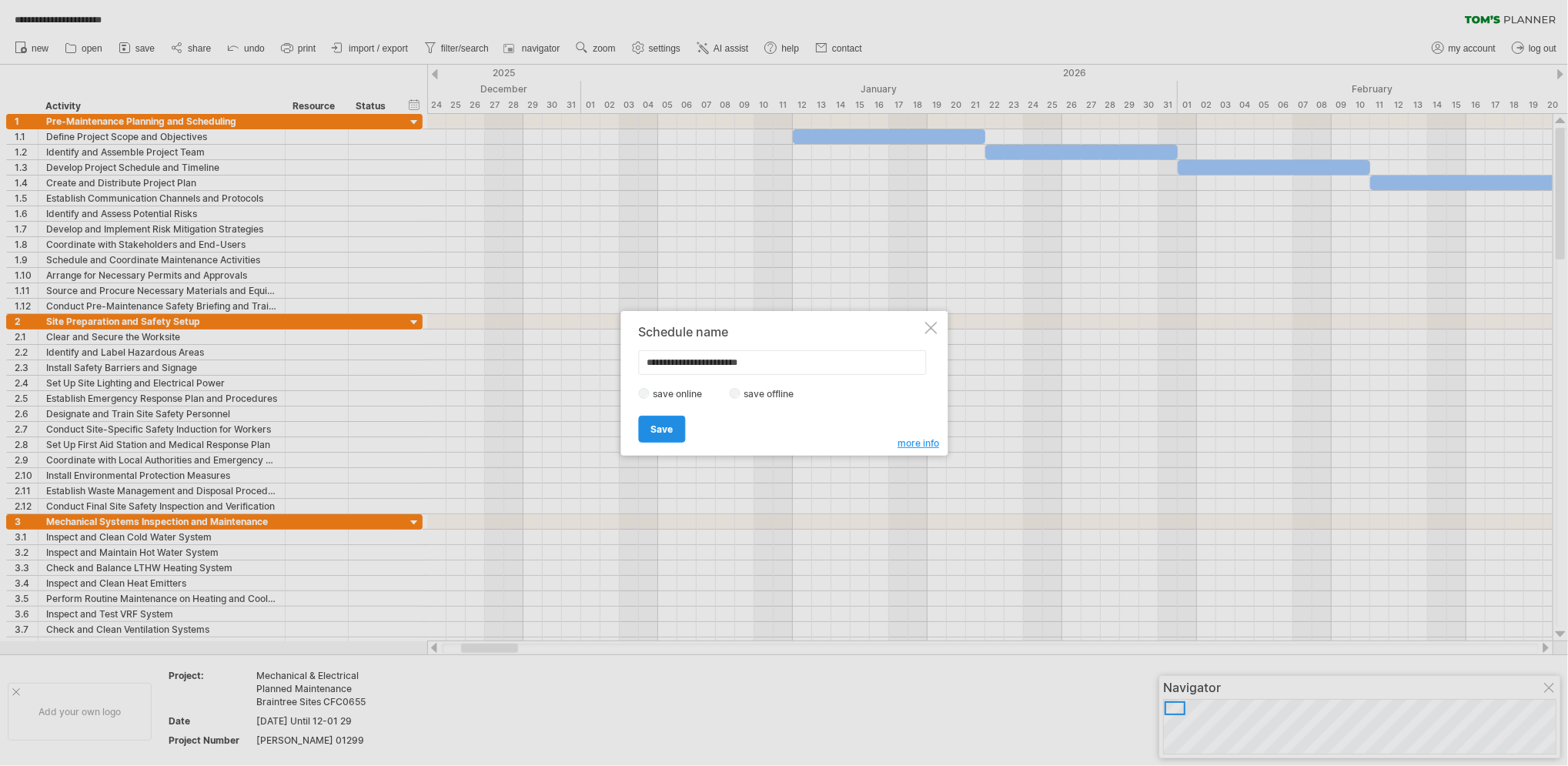
click at [654, 432] on span "Save" at bounding box center [661, 429] width 22 height 12
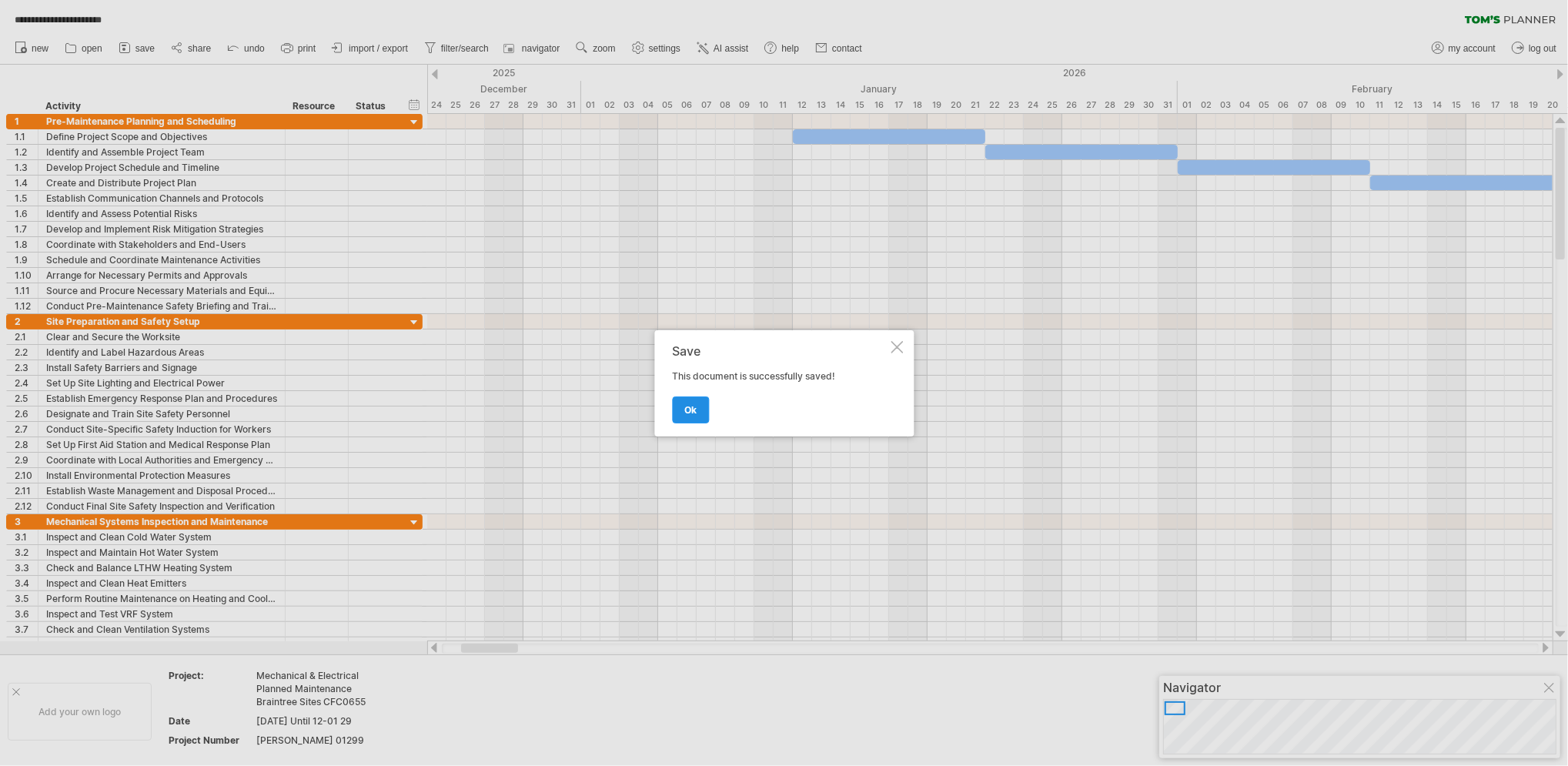
click at [686, 410] on span "ok" at bounding box center [690, 410] width 13 height 12
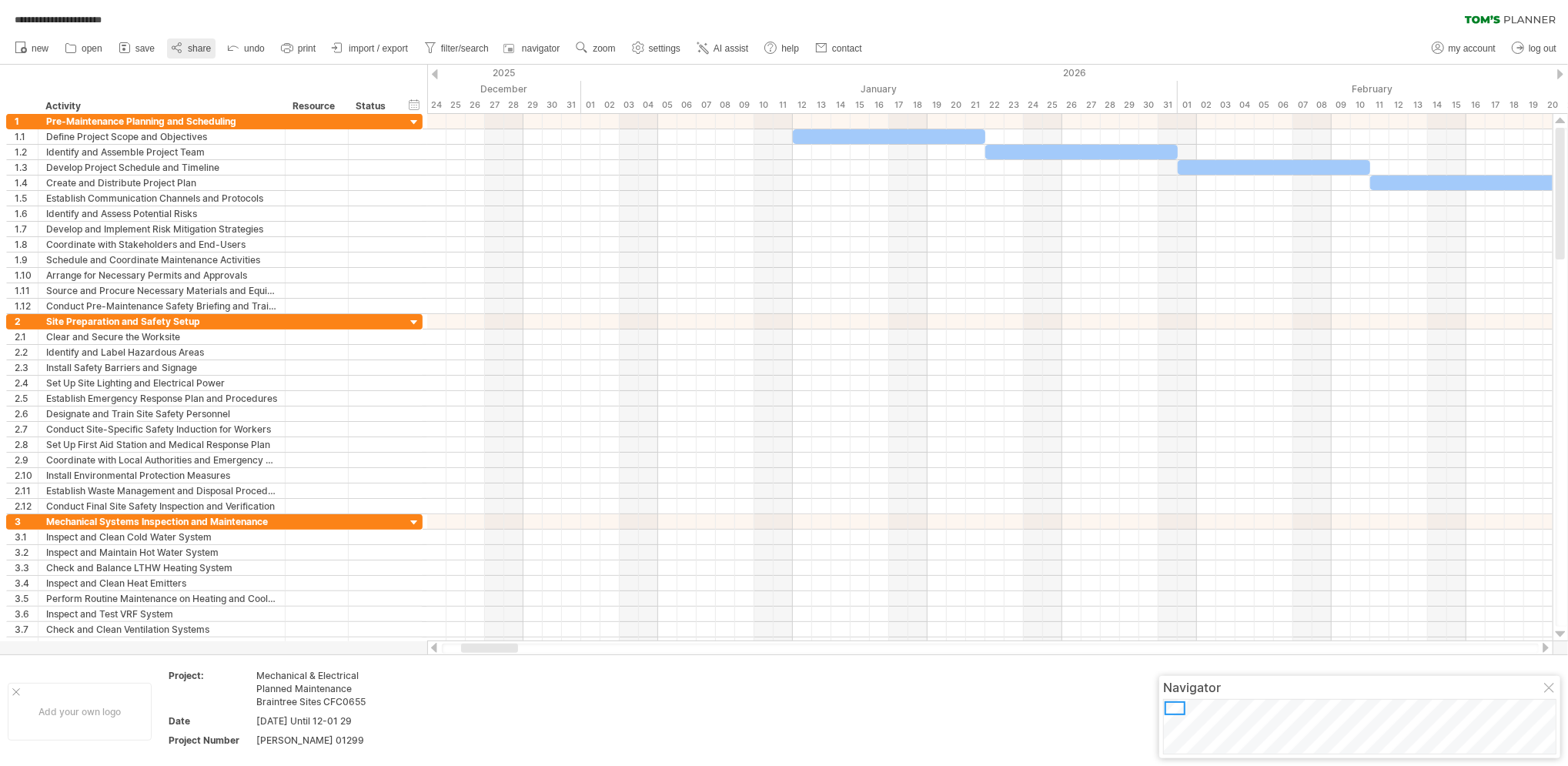
click at [203, 52] on span "share" at bounding box center [200, 48] width 23 height 11
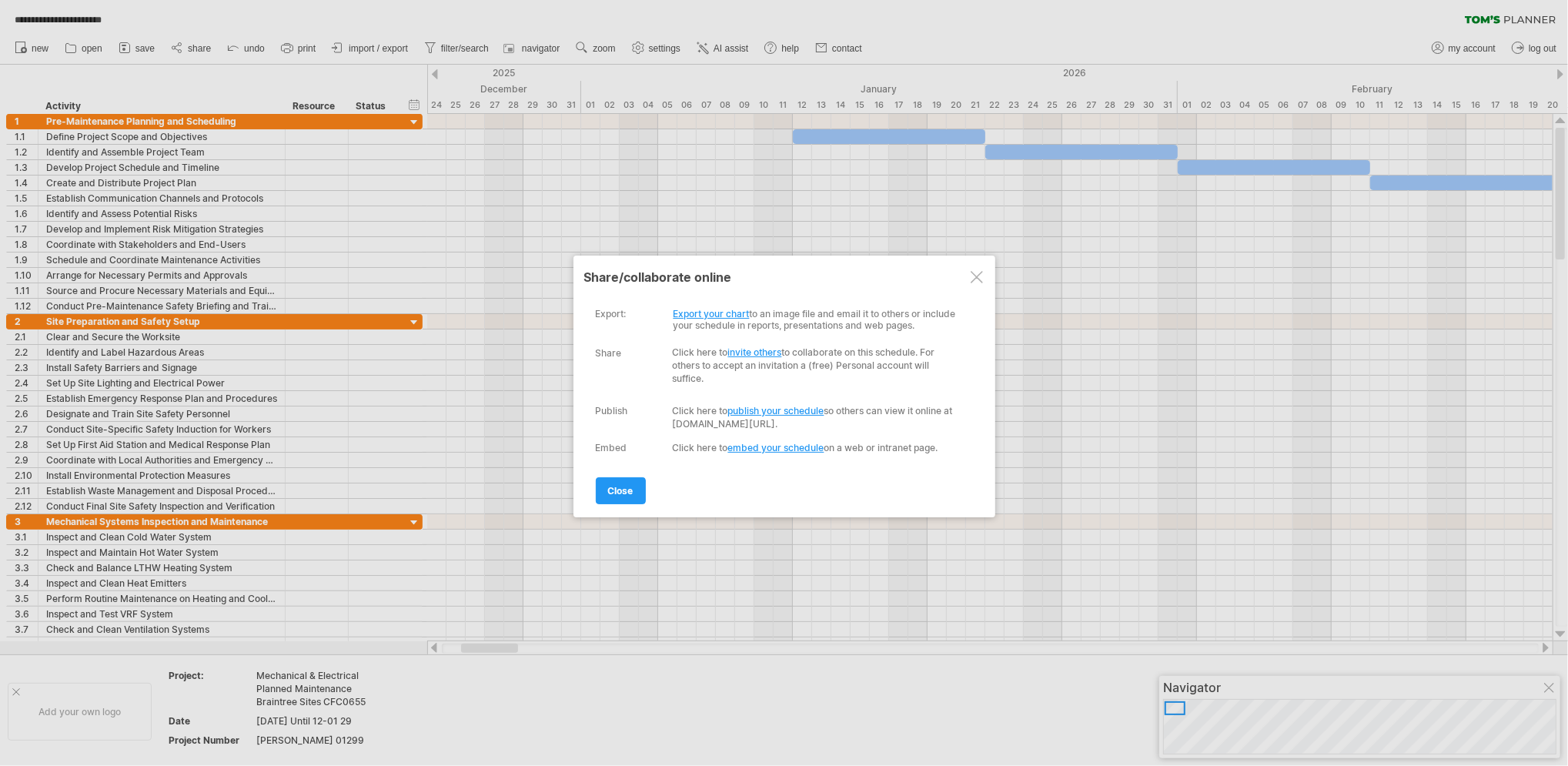
click at [764, 354] on link "invite others" at bounding box center [754, 352] width 54 height 12
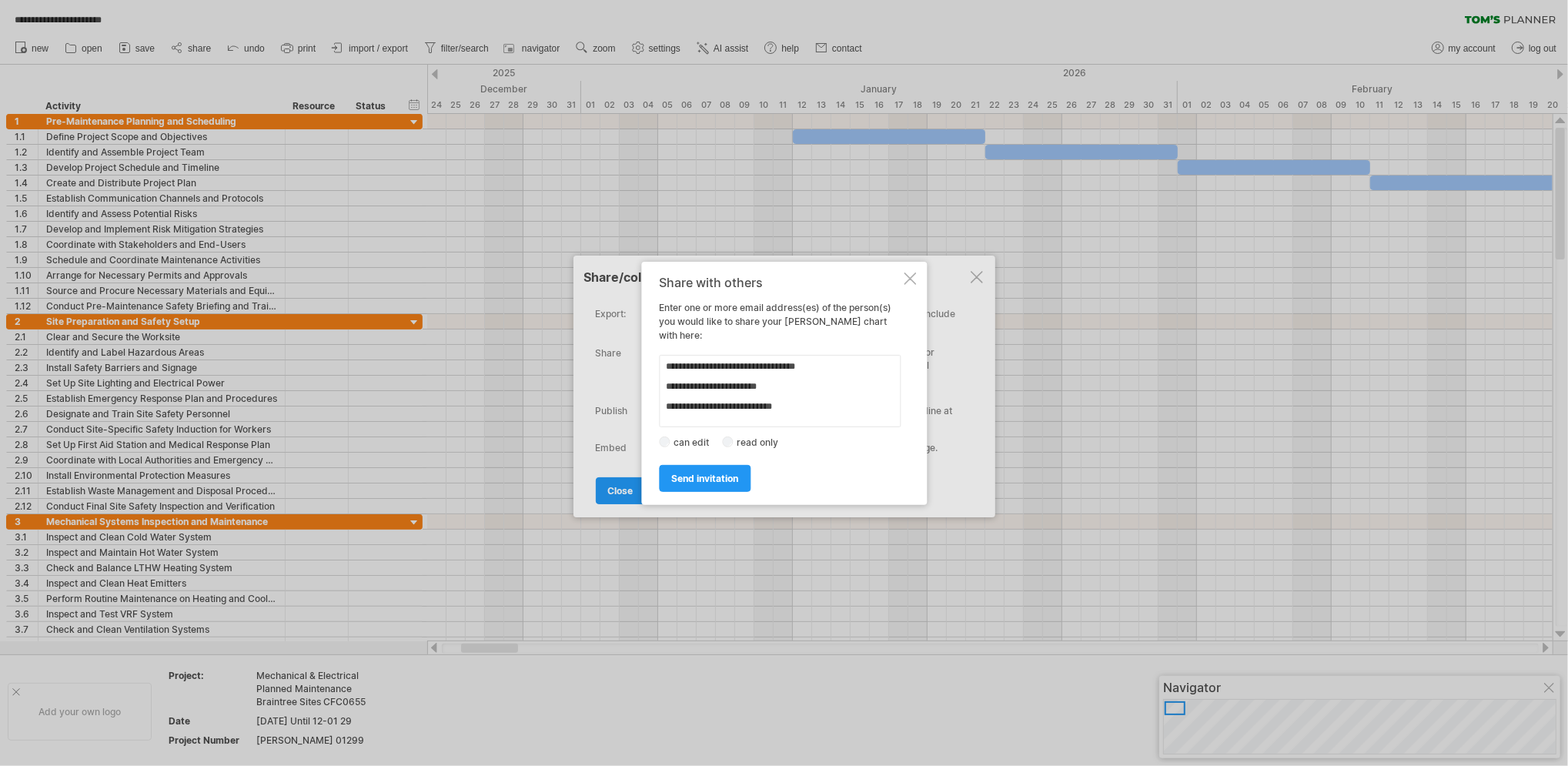
scroll to position [17, 0]
type textarea "**********"
click at [723, 472] on span "send invitation" at bounding box center [704, 478] width 67 height 12
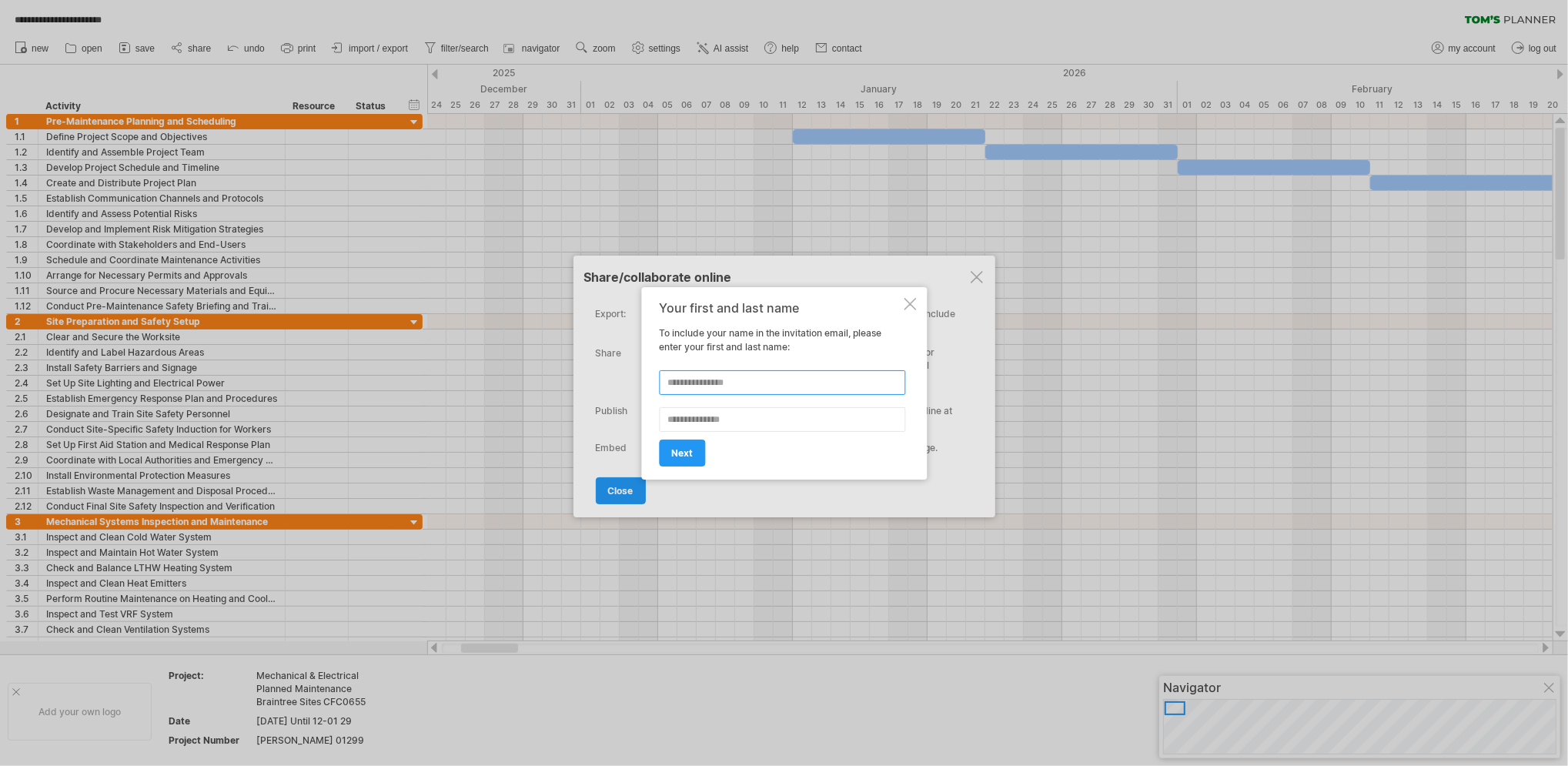
click at [711, 383] on input "text" at bounding box center [782, 382] width 246 height 24
click at [693, 383] on input "text" at bounding box center [782, 382] width 246 height 24
type input "*"
type input "****"
click at [695, 418] on input "text" at bounding box center [782, 419] width 246 height 24
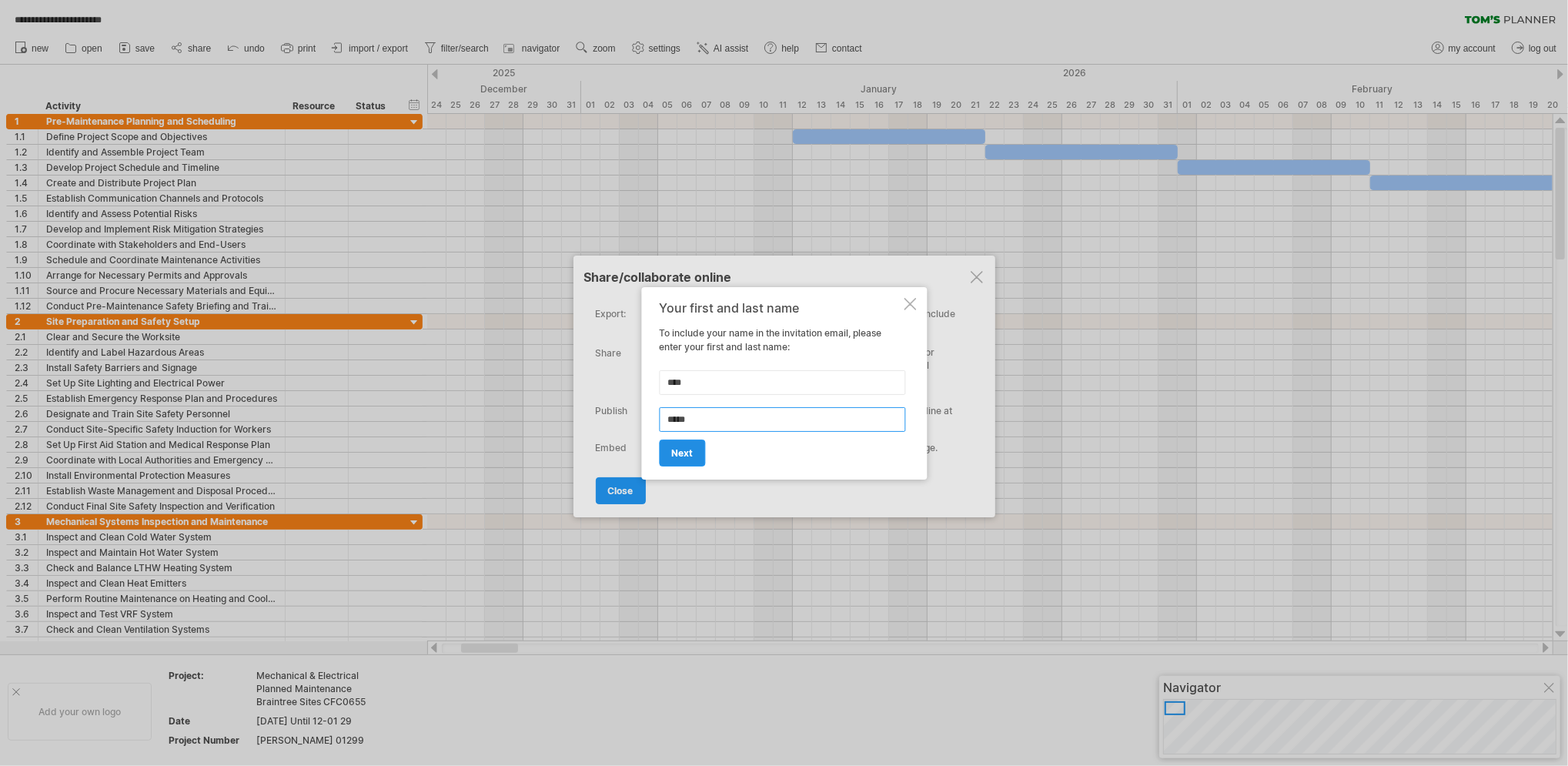
type input "*****"
click at [682, 459] on link "next" at bounding box center [681, 453] width 46 height 27
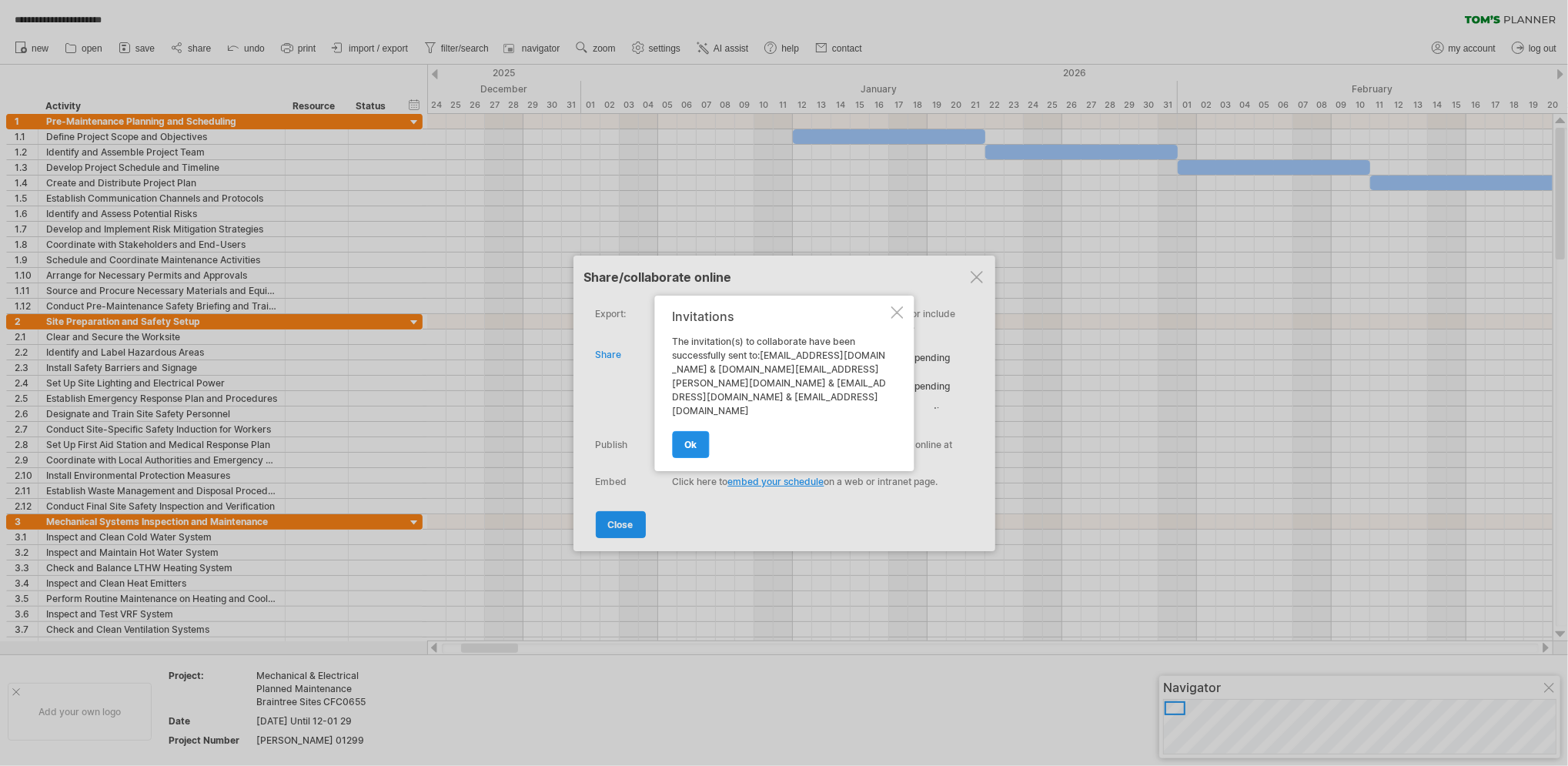
click at [702, 433] on link "ok" at bounding box center [690, 445] width 37 height 27
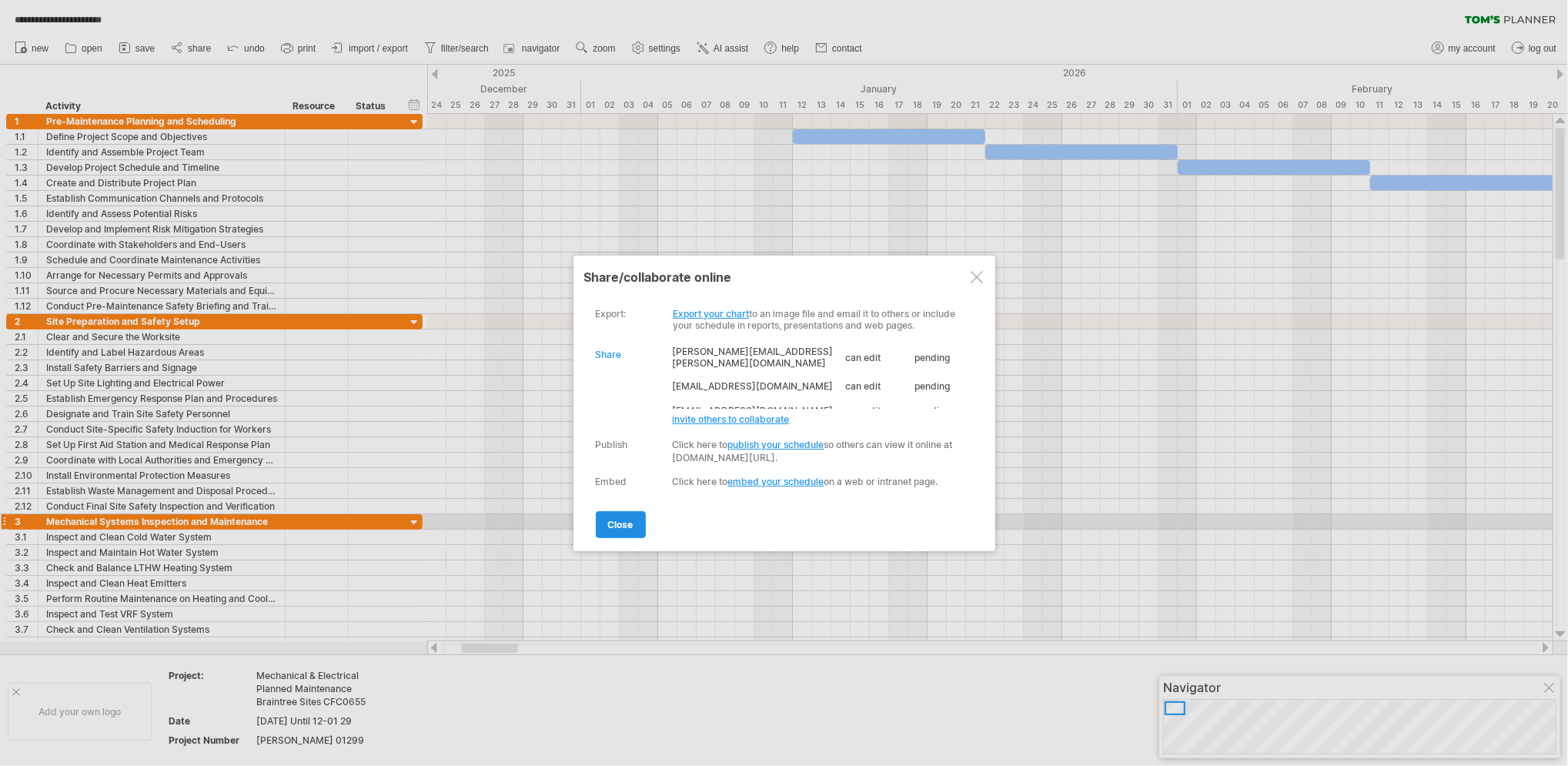
click at [608, 526] on span "close" at bounding box center [621, 525] width 25 height 12
